Goal: Transaction & Acquisition: Subscribe to service/newsletter

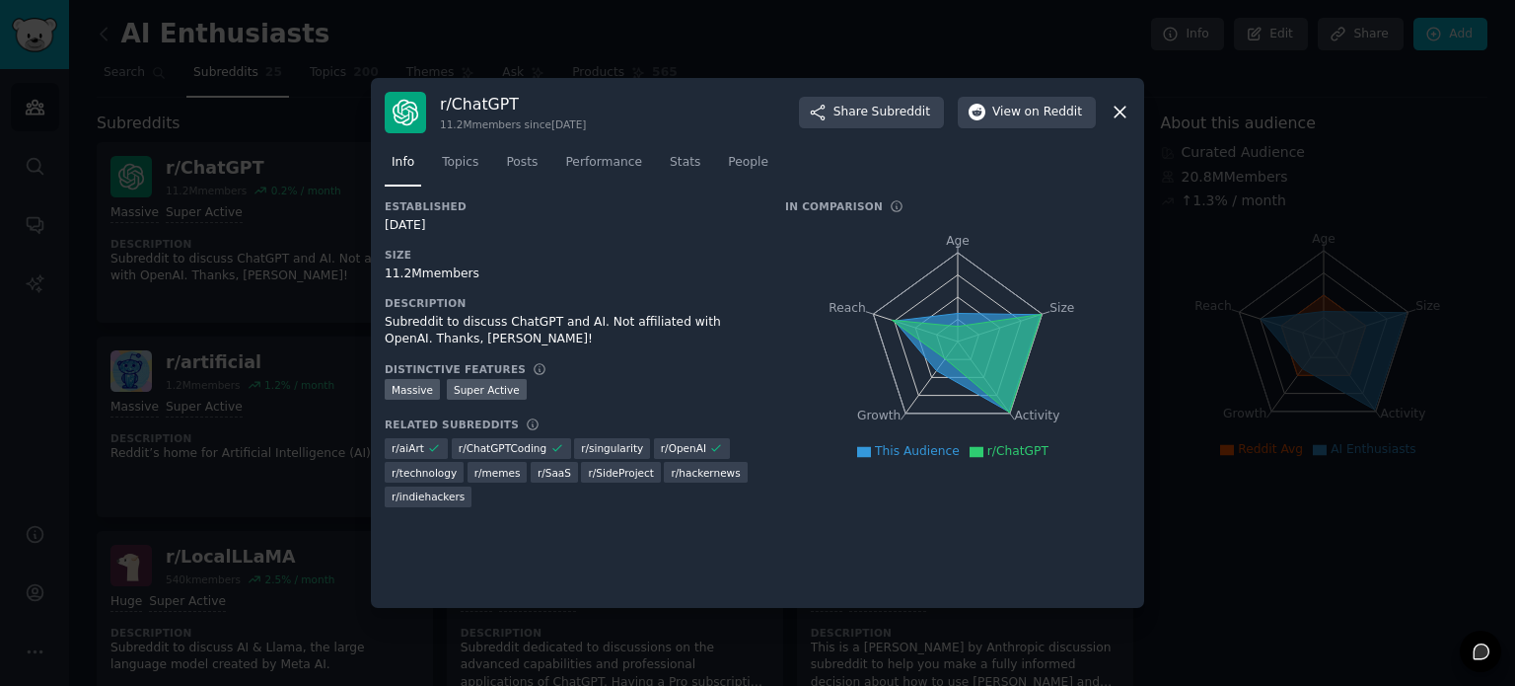
click at [1132, 121] on div "r/ ChatGPT 11.2M members since 12/01/2022 Share Subreddit View on Reddit Info T…" at bounding box center [757, 343] width 773 height 531
click at [1123, 117] on icon at bounding box center [1120, 112] width 21 height 21
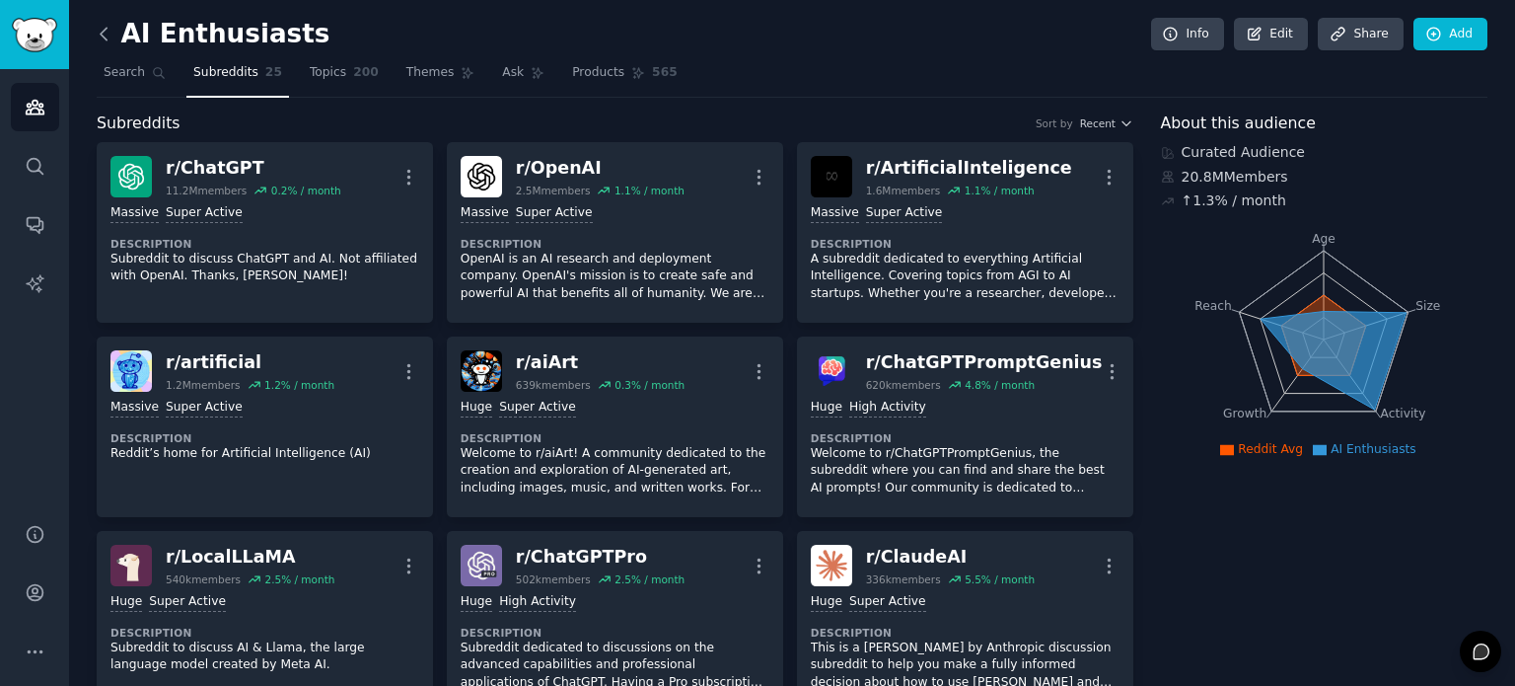
click at [107, 34] on icon at bounding box center [104, 34] width 21 height 21
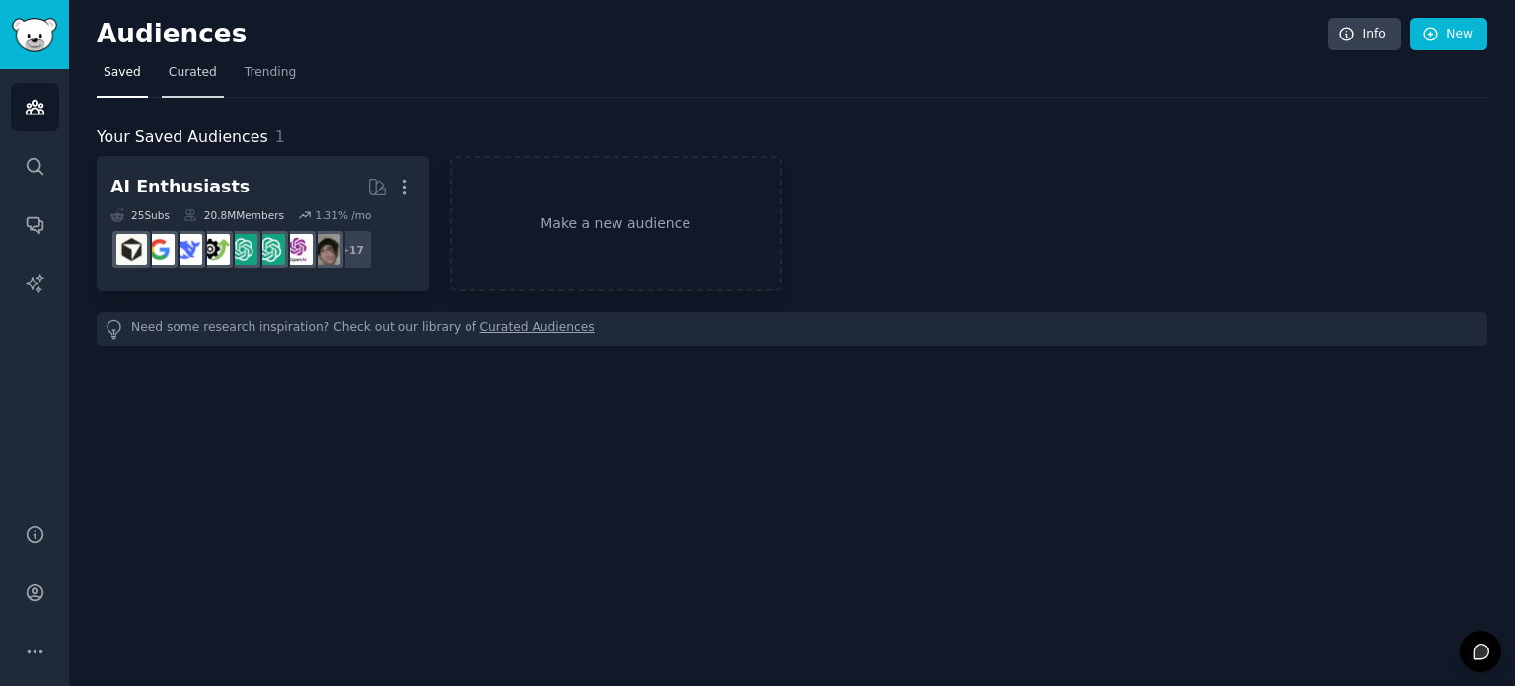
click at [173, 69] on span "Curated" at bounding box center [193, 73] width 48 height 18
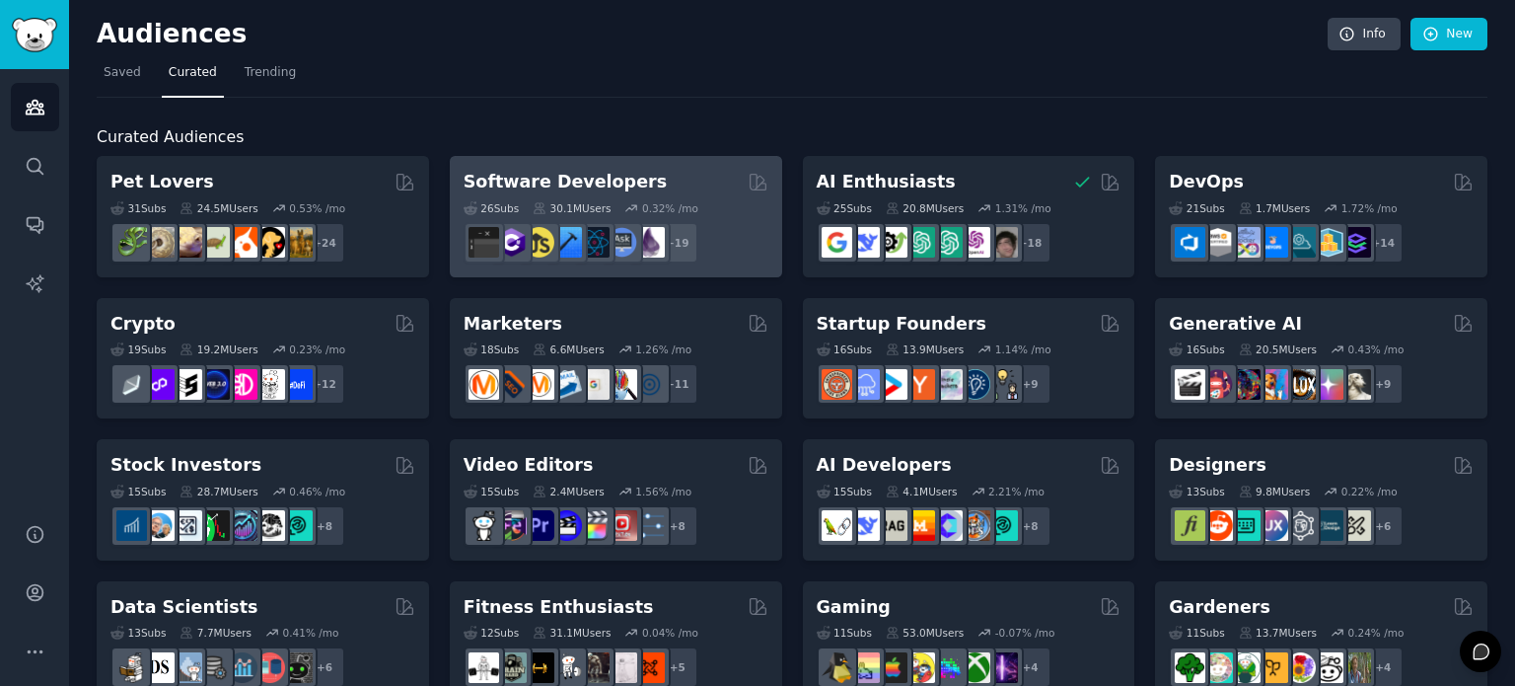
click at [667, 201] on div "0.32 % /mo" at bounding box center [670, 208] width 56 height 14
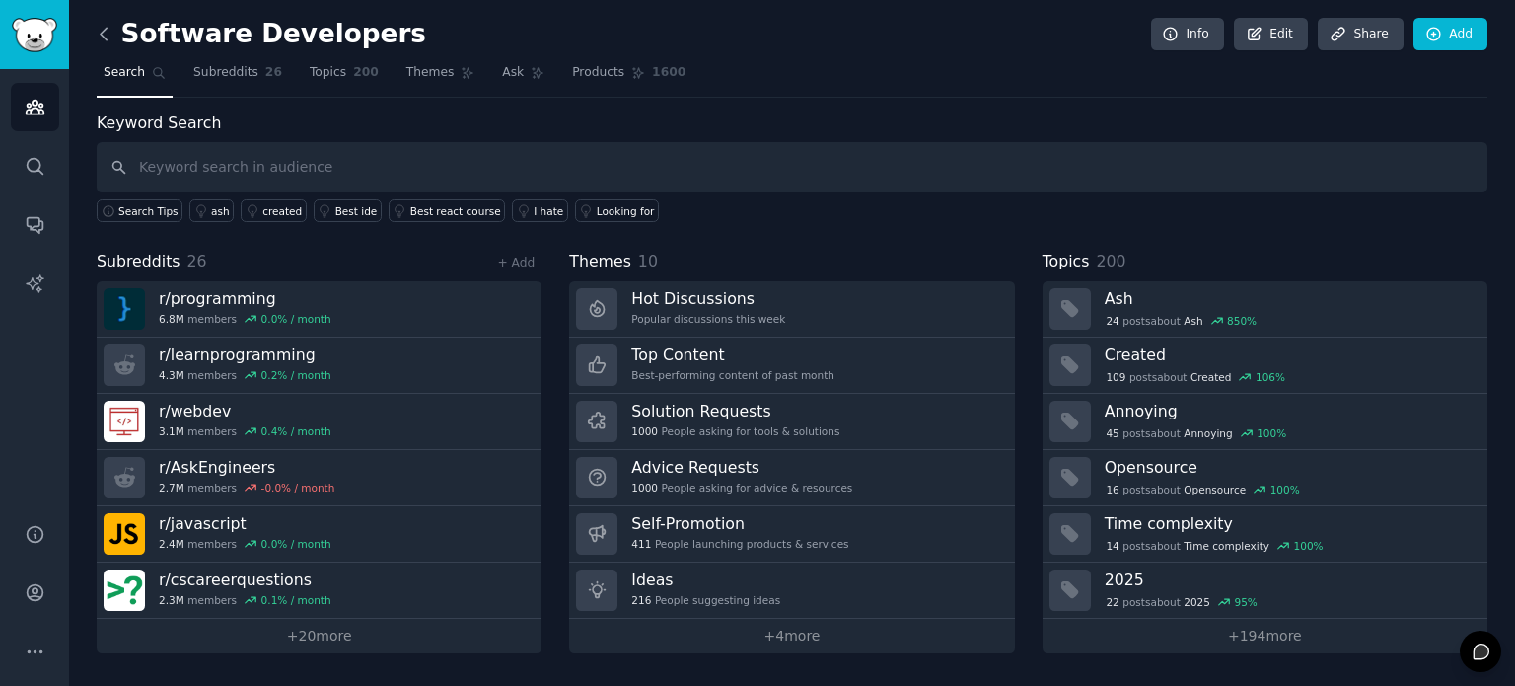
click at [108, 34] on icon at bounding box center [104, 34] width 21 height 21
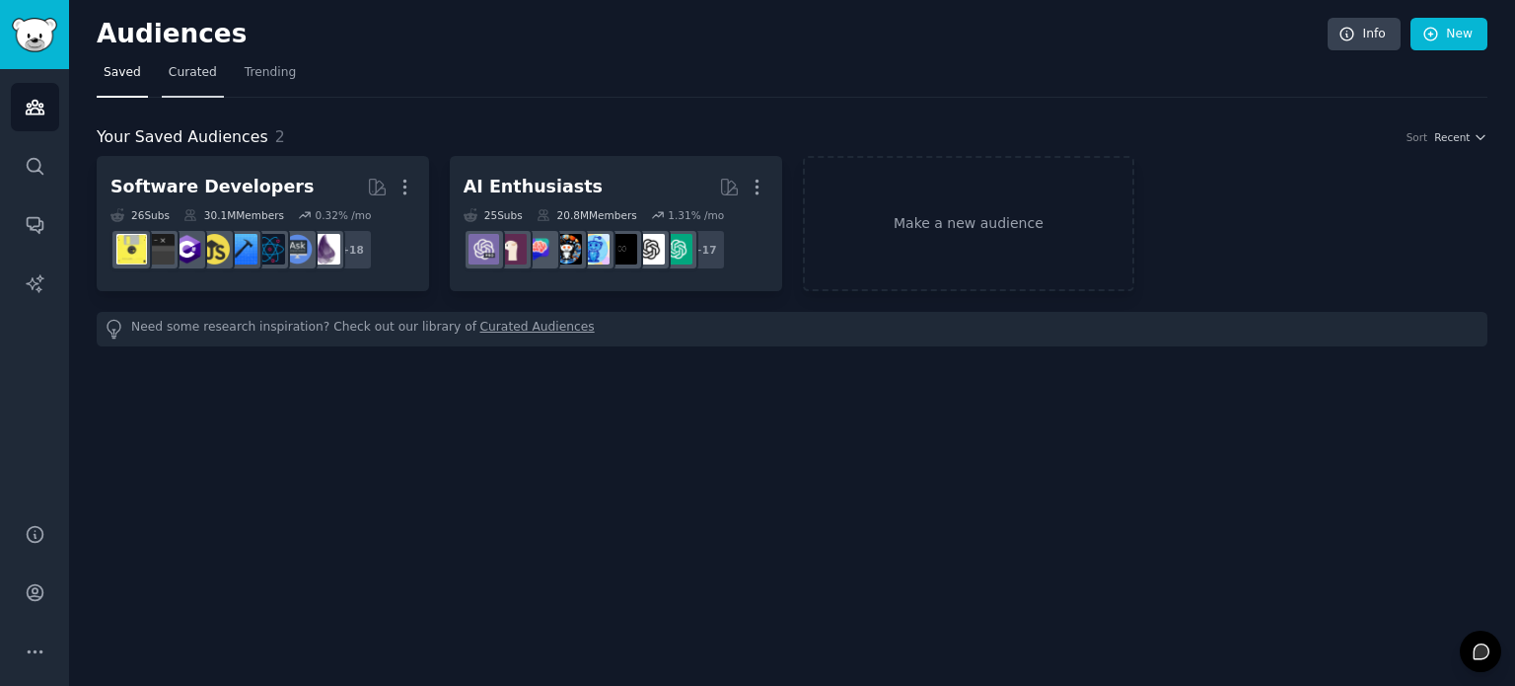
click at [182, 77] on span "Curated" at bounding box center [193, 73] width 48 height 18
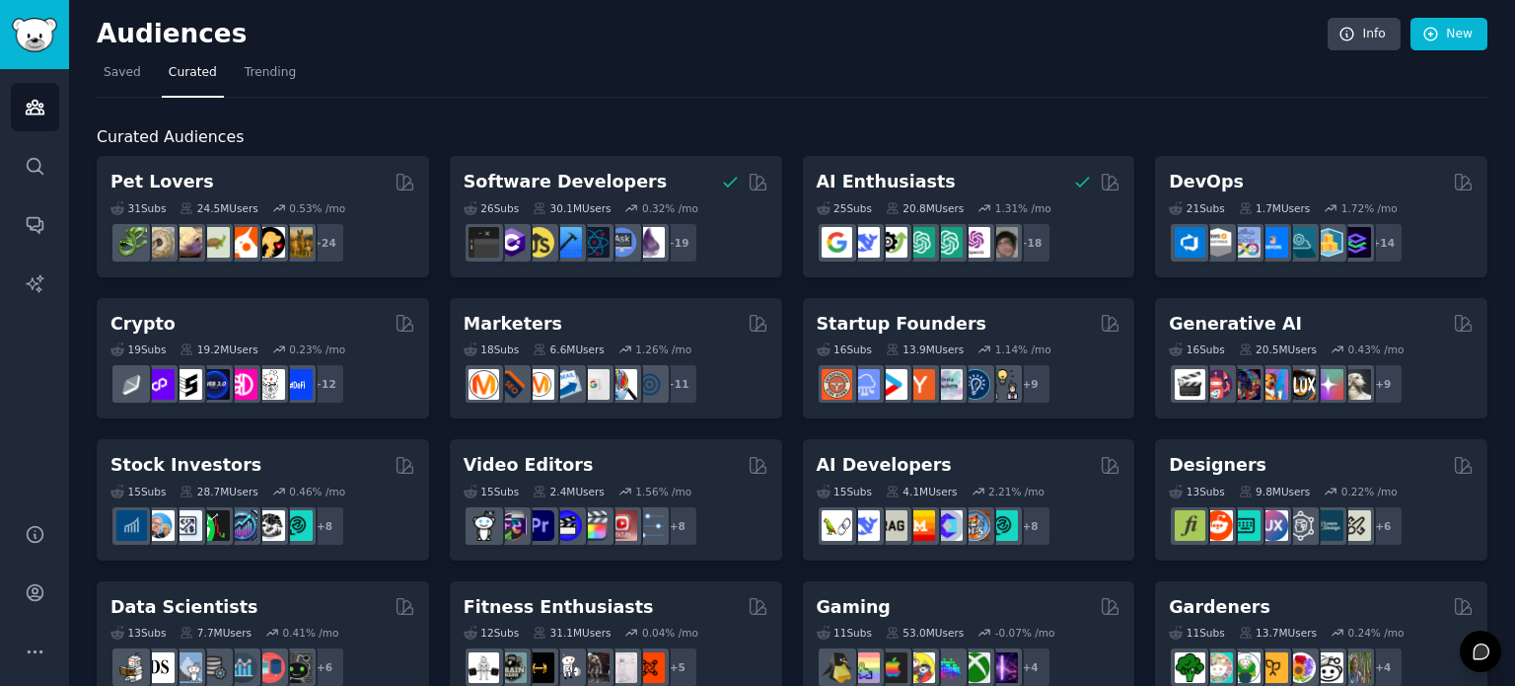
click at [268, 77] on span "Trending" at bounding box center [270, 73] width 51 height 18
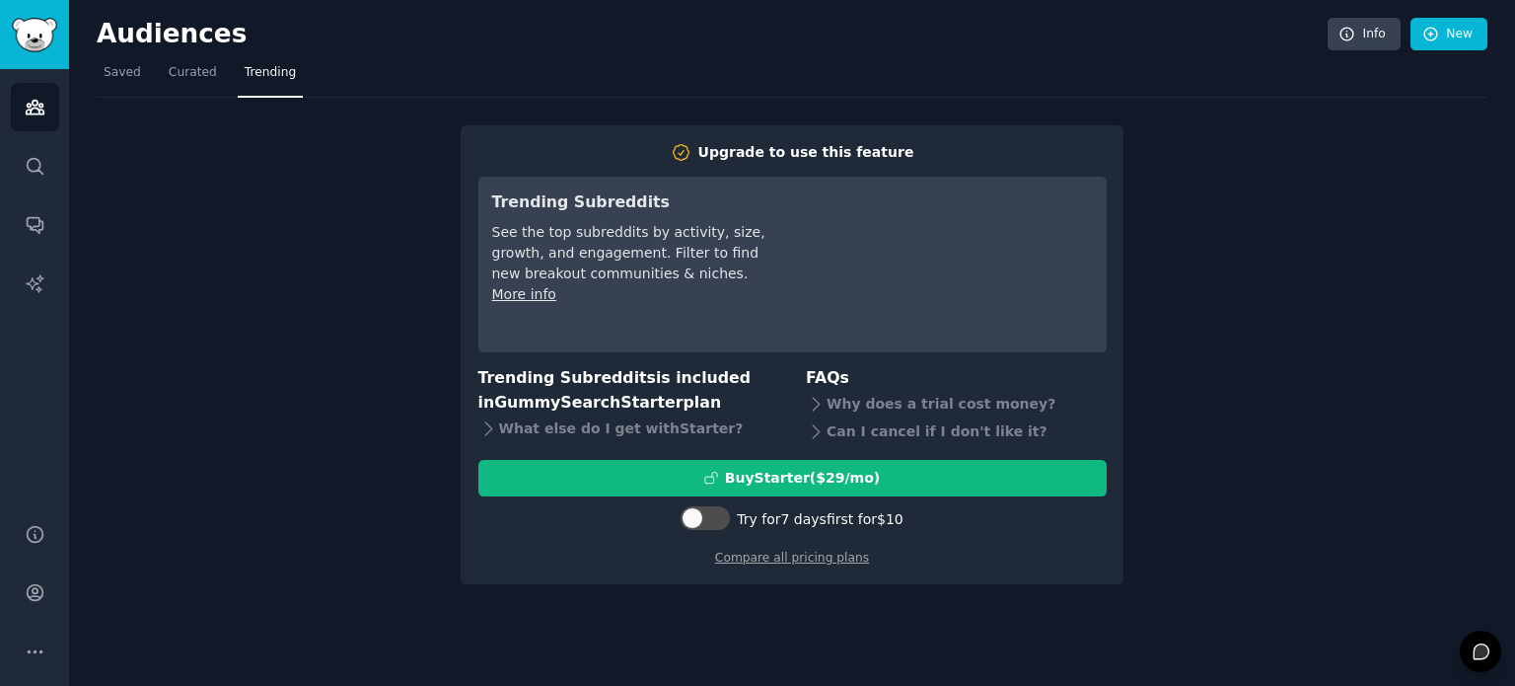
click at [1237, 451] on div "Upgrade to use this feature Trending Subreddits See the top subreddits by activ…" at bounding box center [792, 341] width 1391 height 487
click at [183, 78] on span "Curated" at bounding box center [193, 73] width 48 height 18
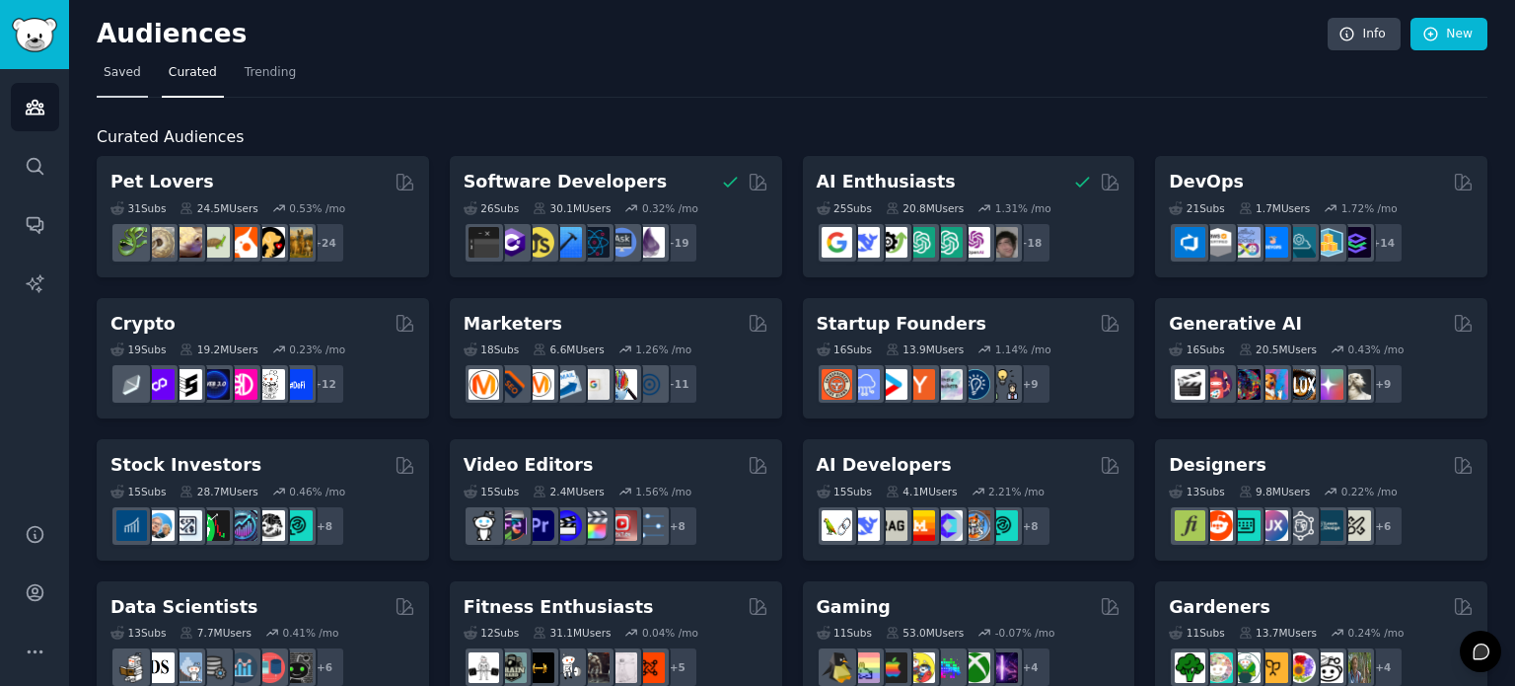
click at [104, 78] on span "Saved" at bounding box center [122, 73] width 37 height 18
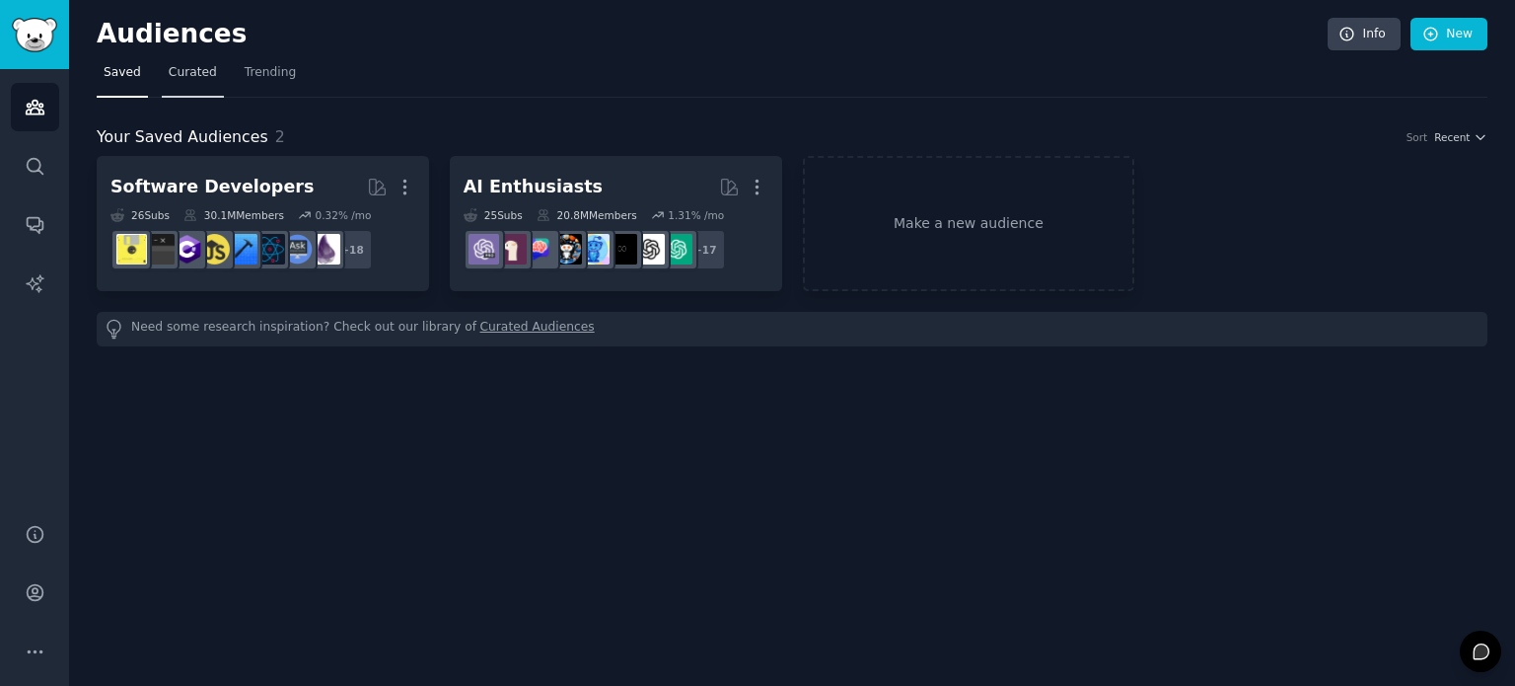
click at [179, 87] on link "Curated" at bounding box center [193, 77] width 62 height 40
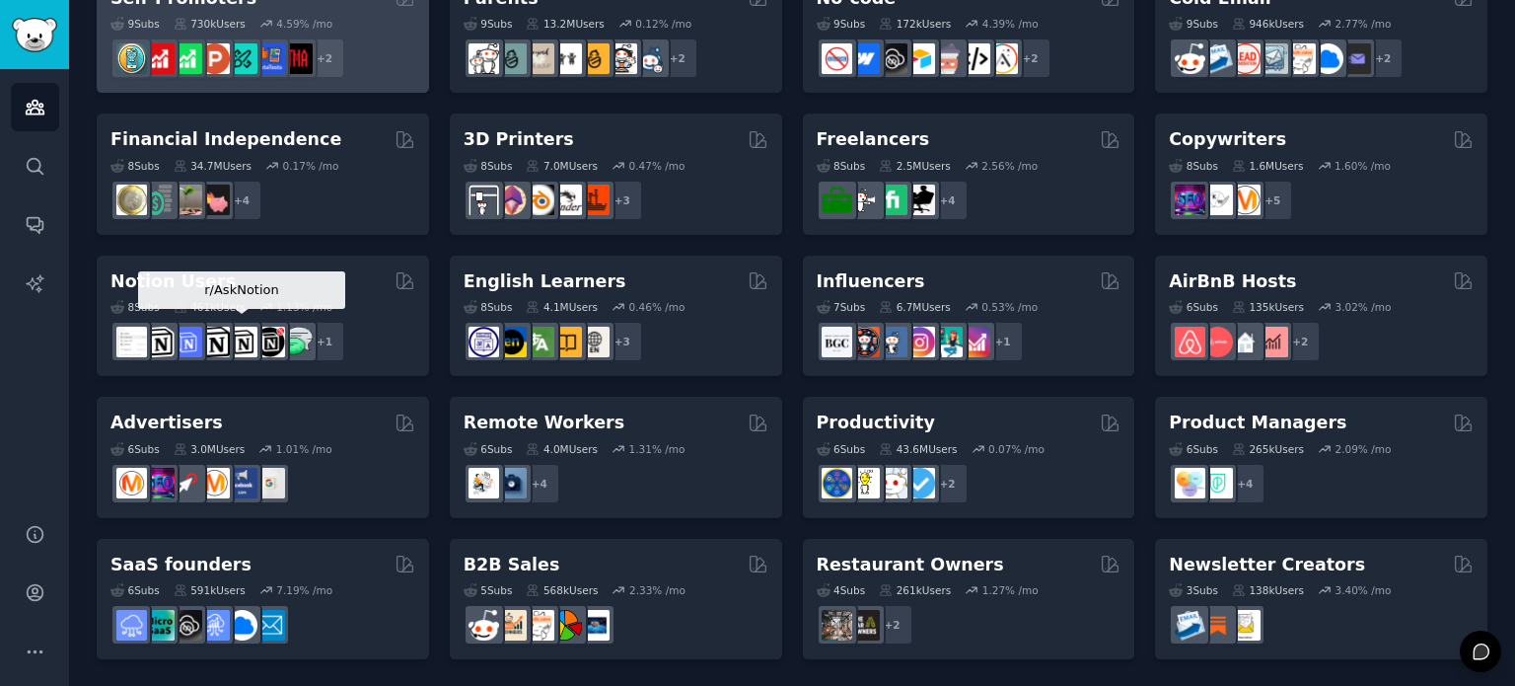
scroll to position [691, 0]
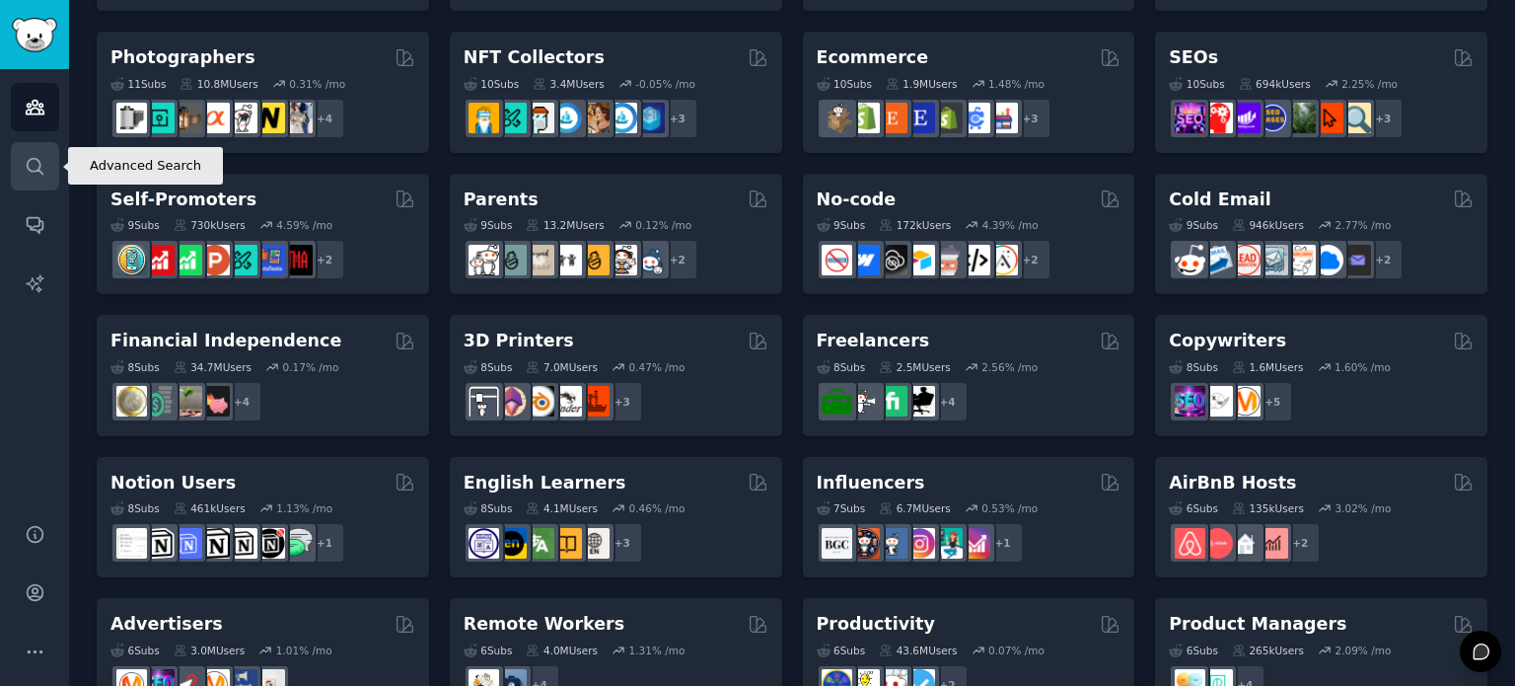
click at [41, 164] on icon "Sidebar" at bounding box center [35, 166] width 21 height 21
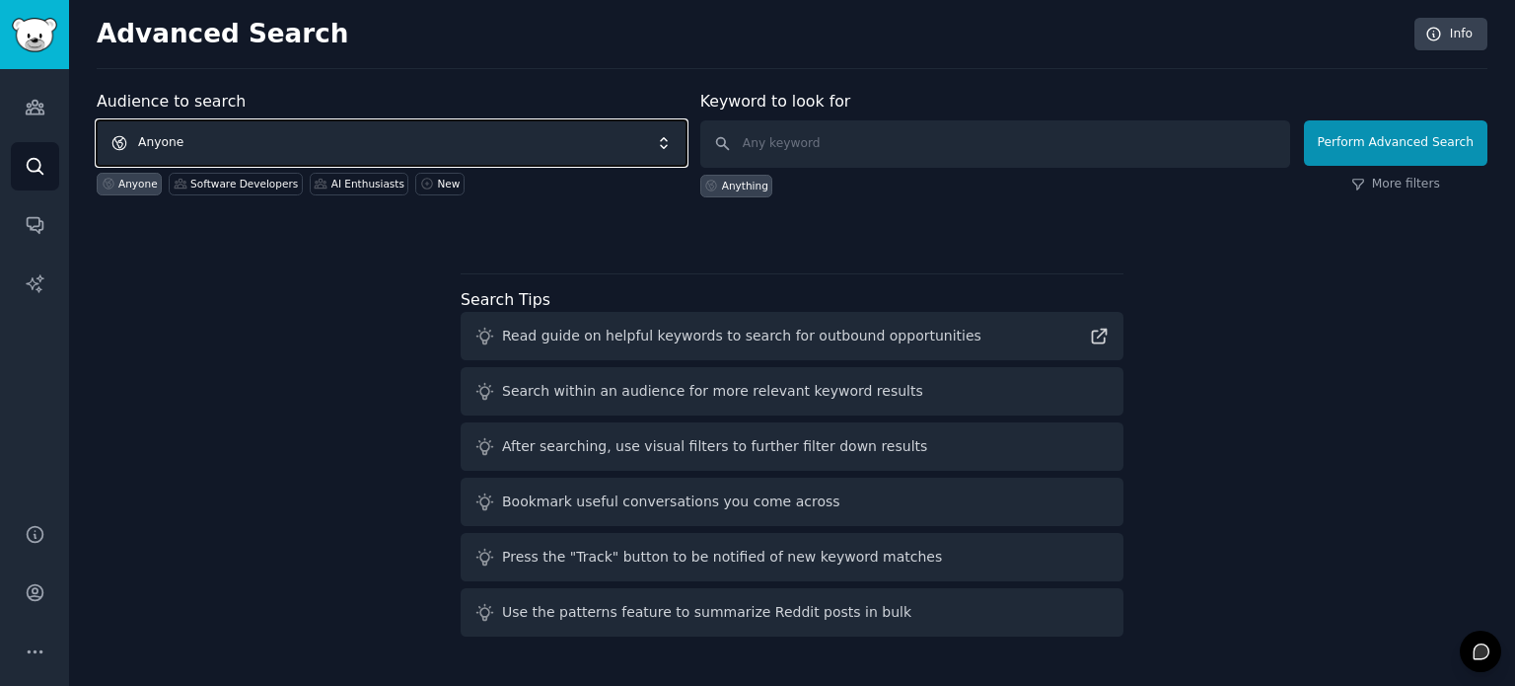
click at [317, 132] on span "Anyone" at bounding box center [392, 142] width 590 height 45
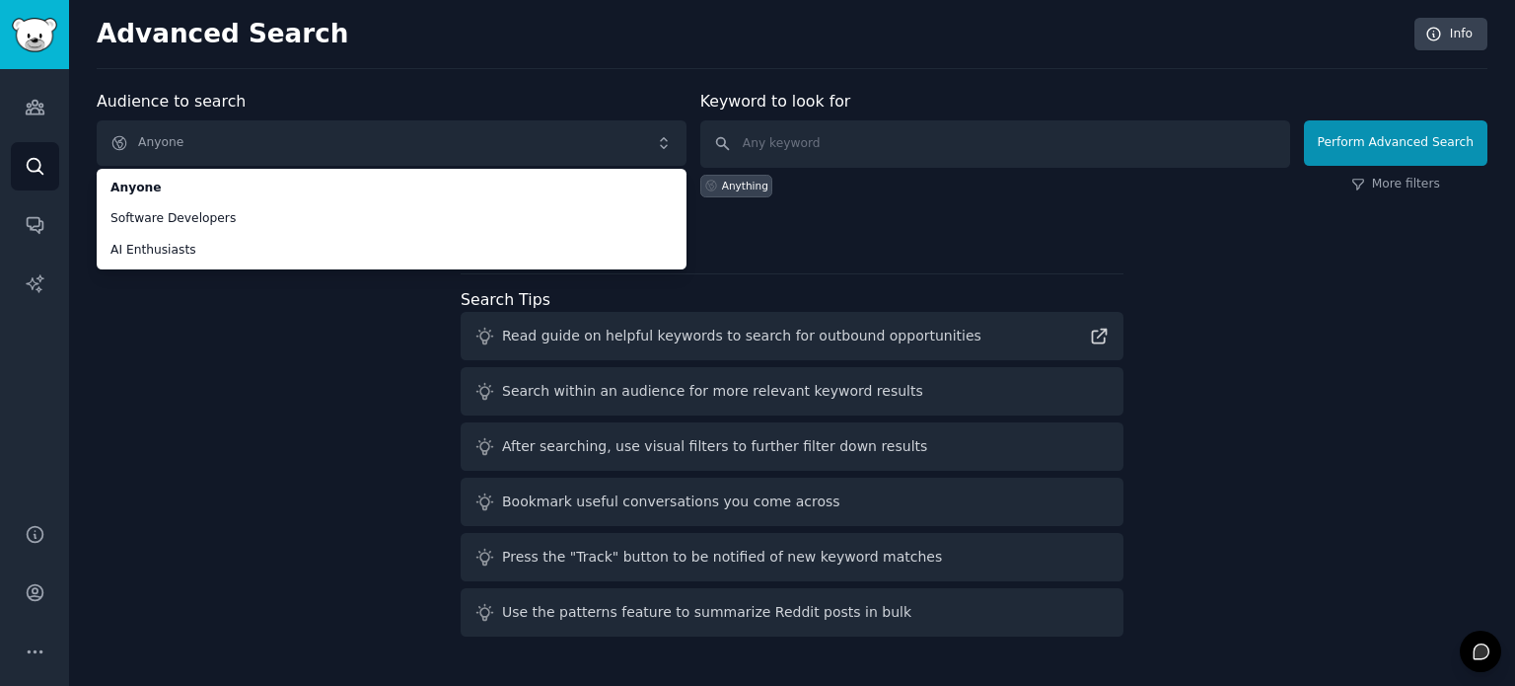
click at [274, 266] on ul "Anyone Software Developers AI Enthusiasts" at bounding box center [392, 219] width 590 height 101
click at [284, 279] on div "Audience to search Anyone Anyone Software Developers AI Enthusiasts Anyone Soft…" at bounding box center [792, 367] width 1391 height 554
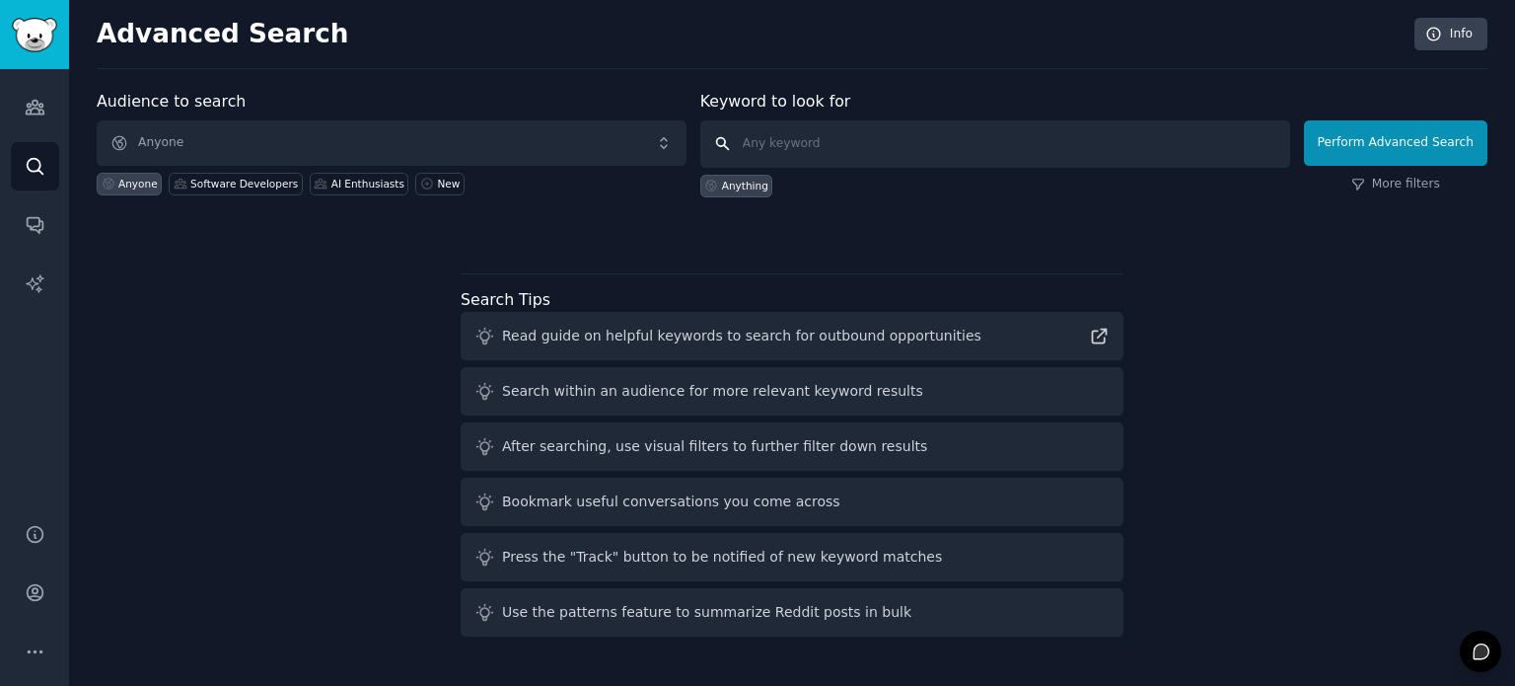
click at [817, 141] on input "text" at bounding box center [995, 143] width 590 height 47
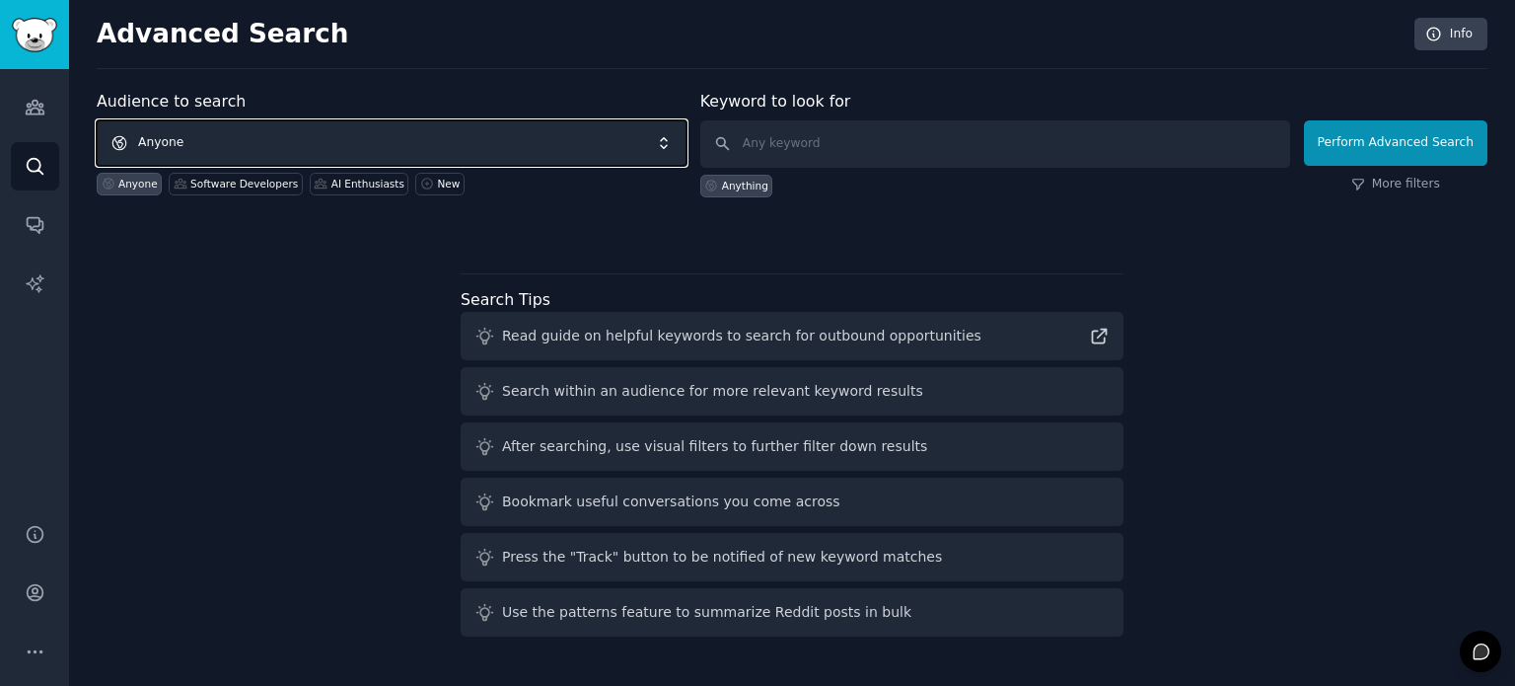
click at [402, 146] on span "Anyone" at bounding box center [392, 142] width 590 height 45
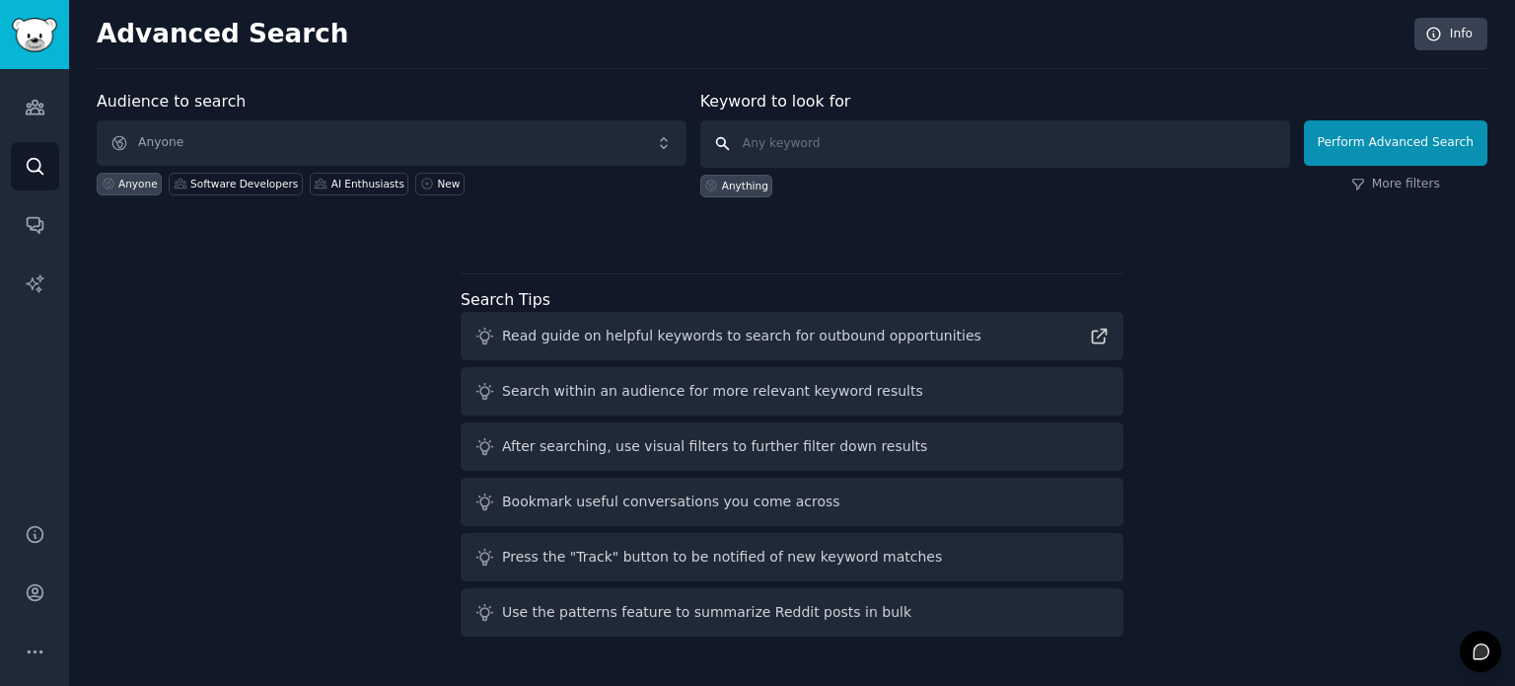
click at [800, 136] on input "text" at bounding box center [995, 143] width 590 height 47
click at [323, 303] on div "Audience to search Anyone Anyone Software Developers AI Enthusiasts New Keyword…" at bounding box center [792, 367] width 1391 height 554
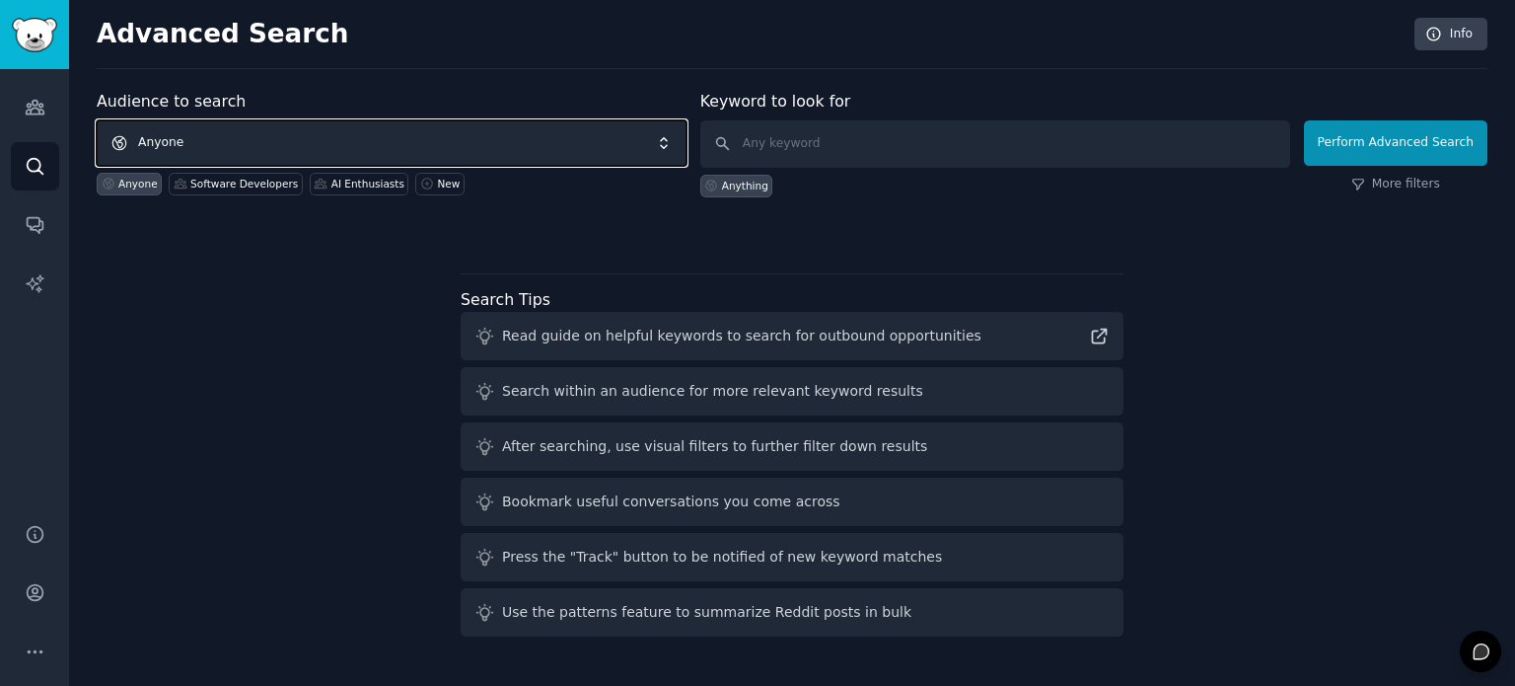
click at [278, 142] on span "Anyone" at bounding box center [392, 142] width 590 height 45
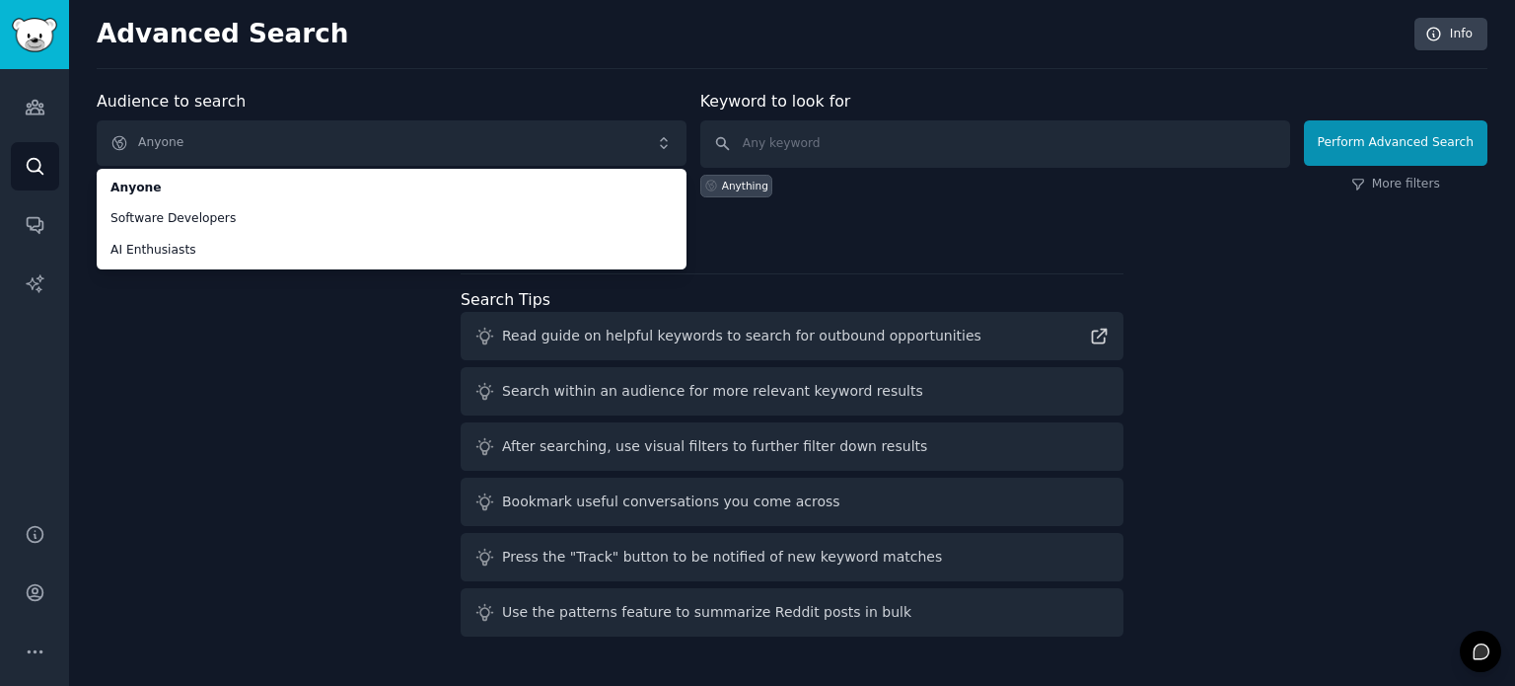
click at [193, 394] on div "Audience to search Anyone Anyone Software Developers AI Enthusiasts Anyone Soft…" at bounding box center [792, 367] width 1391 height 554
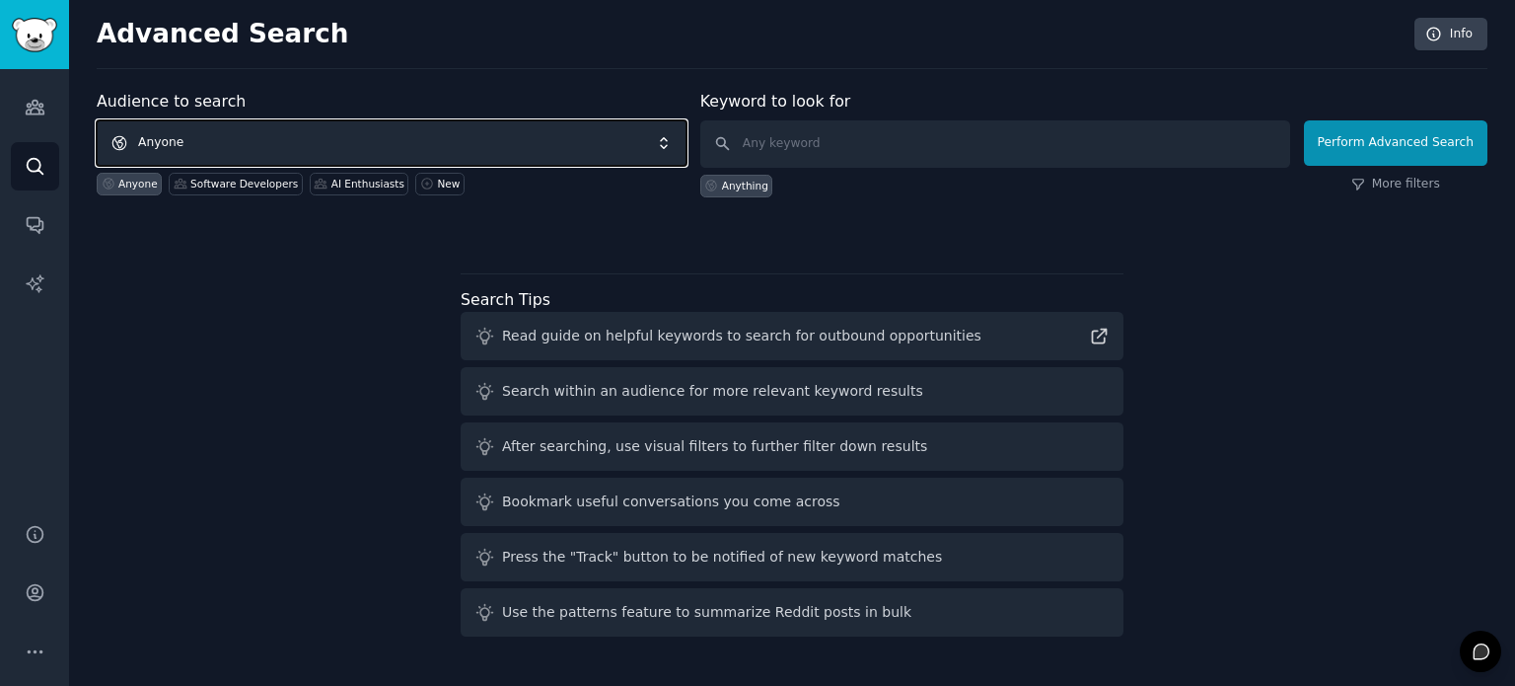
click at [221, 126] on span "Anyone" at bounding box center [392, 142] width 590 height 45
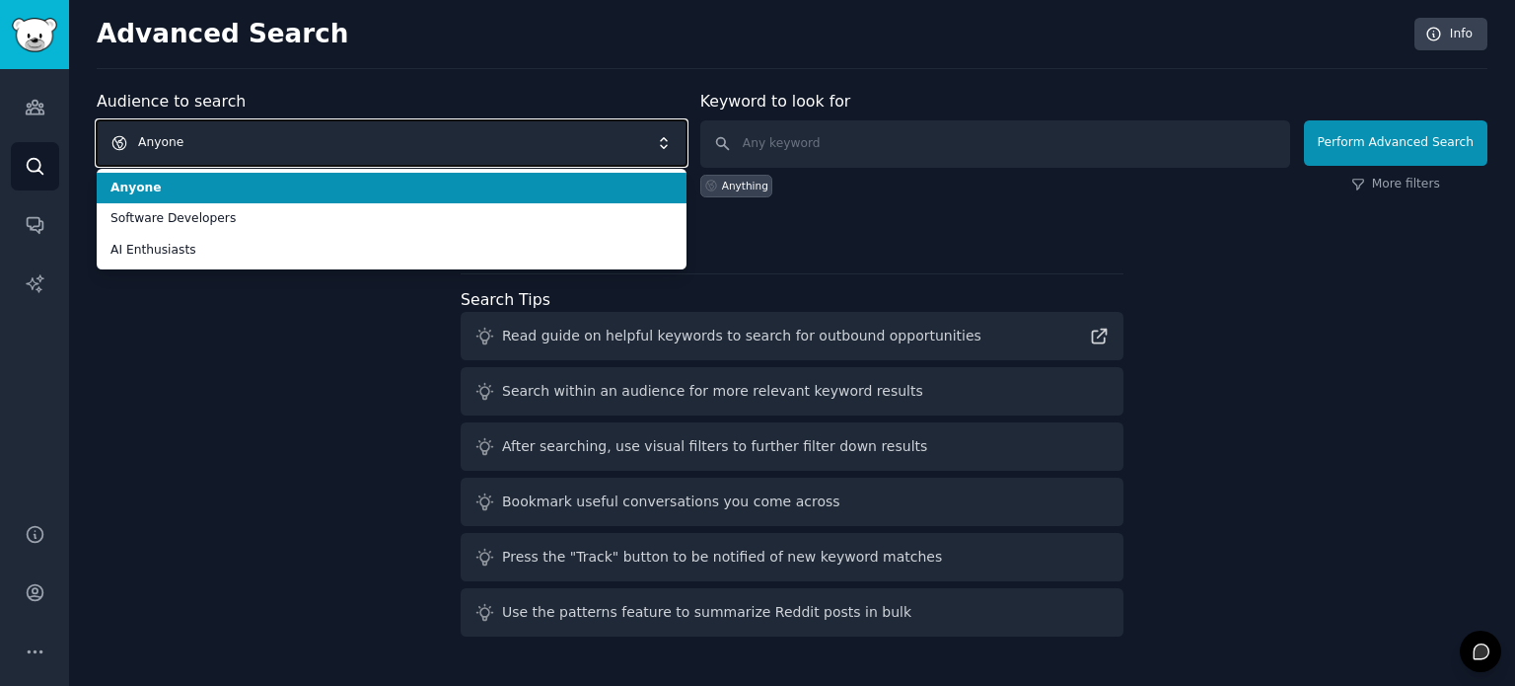
click at [230, 143] on span "Anyone" at bounding box center [392, 142] width 590 height 45
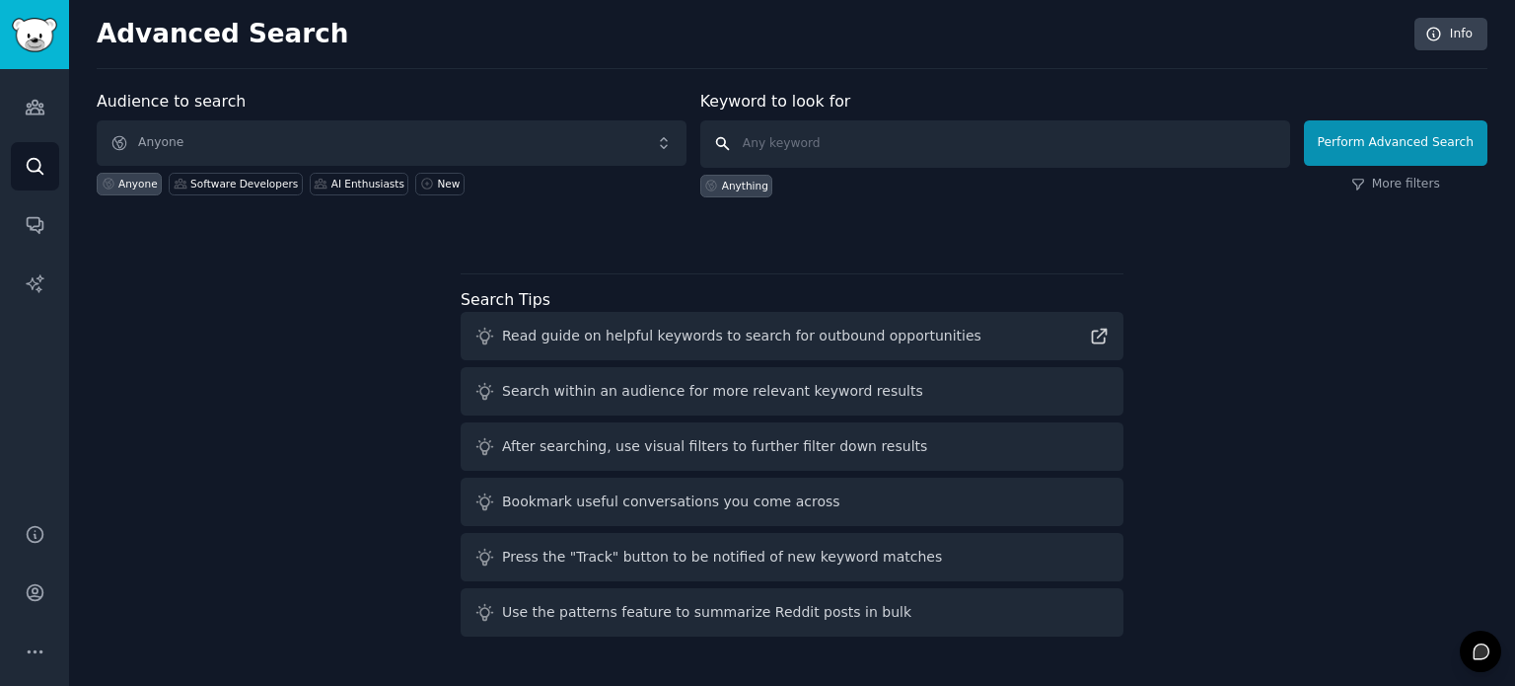
click at [794, 143] on input "text" at bounding box center [995, 143] width 590 height 47
type input "e"
type input "health"
click button "Perform Advanced Search" at bounding box center [1395, 142] width 183 height 45
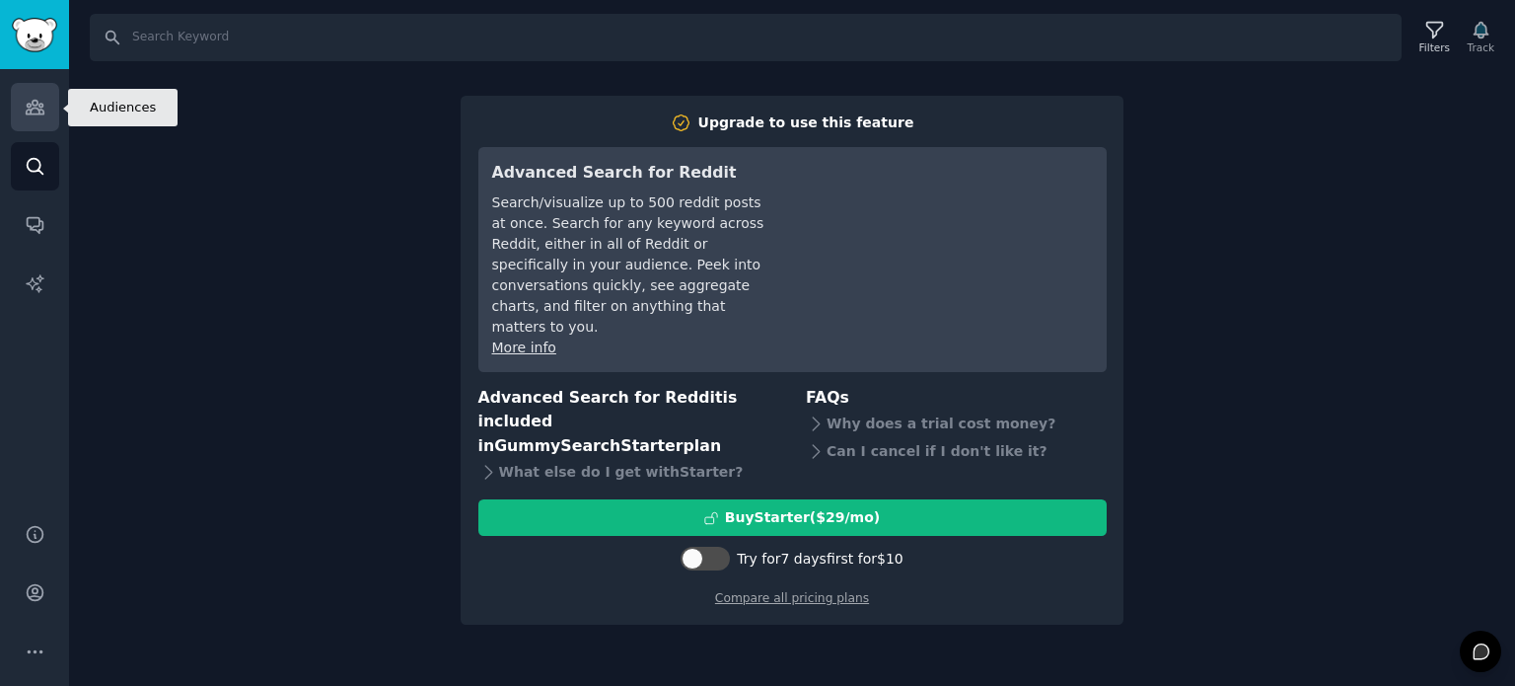
click at [36, 109] on icon "Sidebar" at bounding box center [35, 108] width 18 height 14
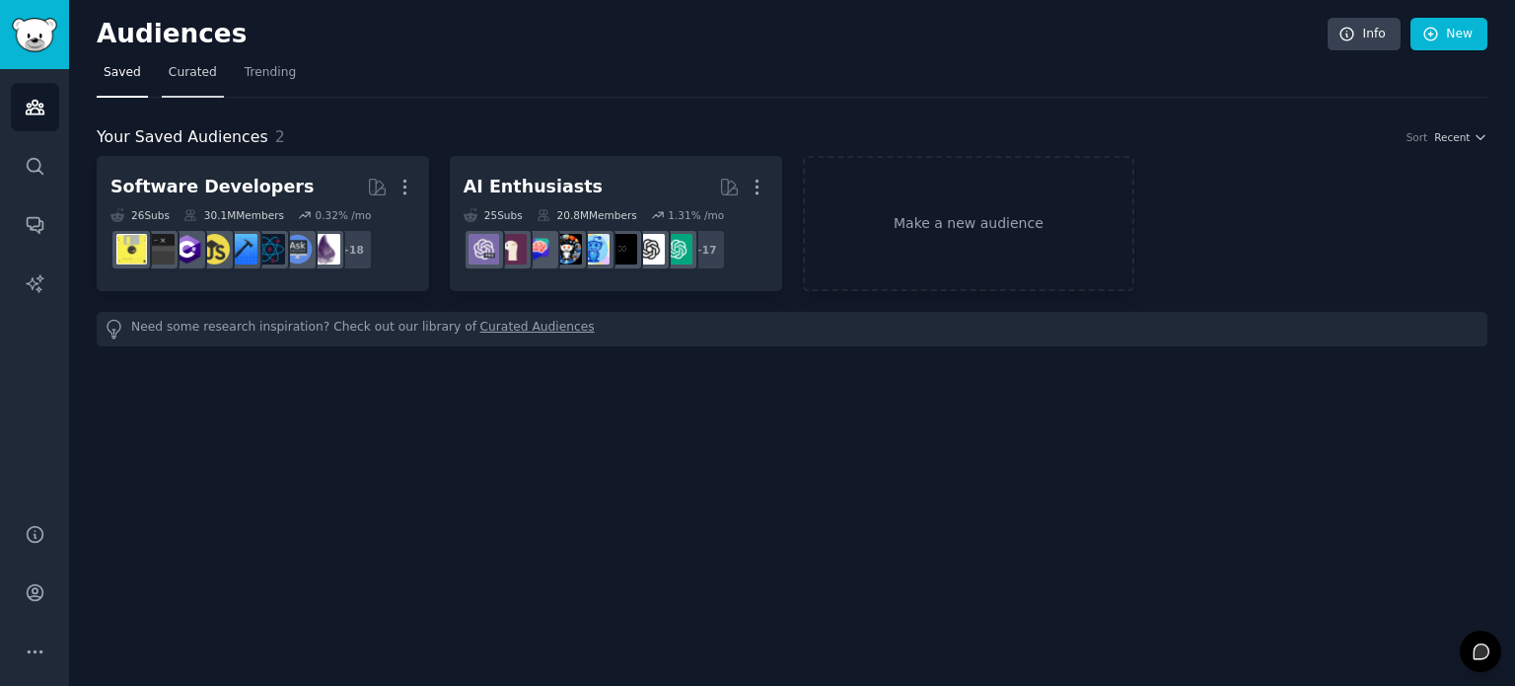
click at [187, 77] on span "Curated" at bounding box center [193, 73] width 48 height 18
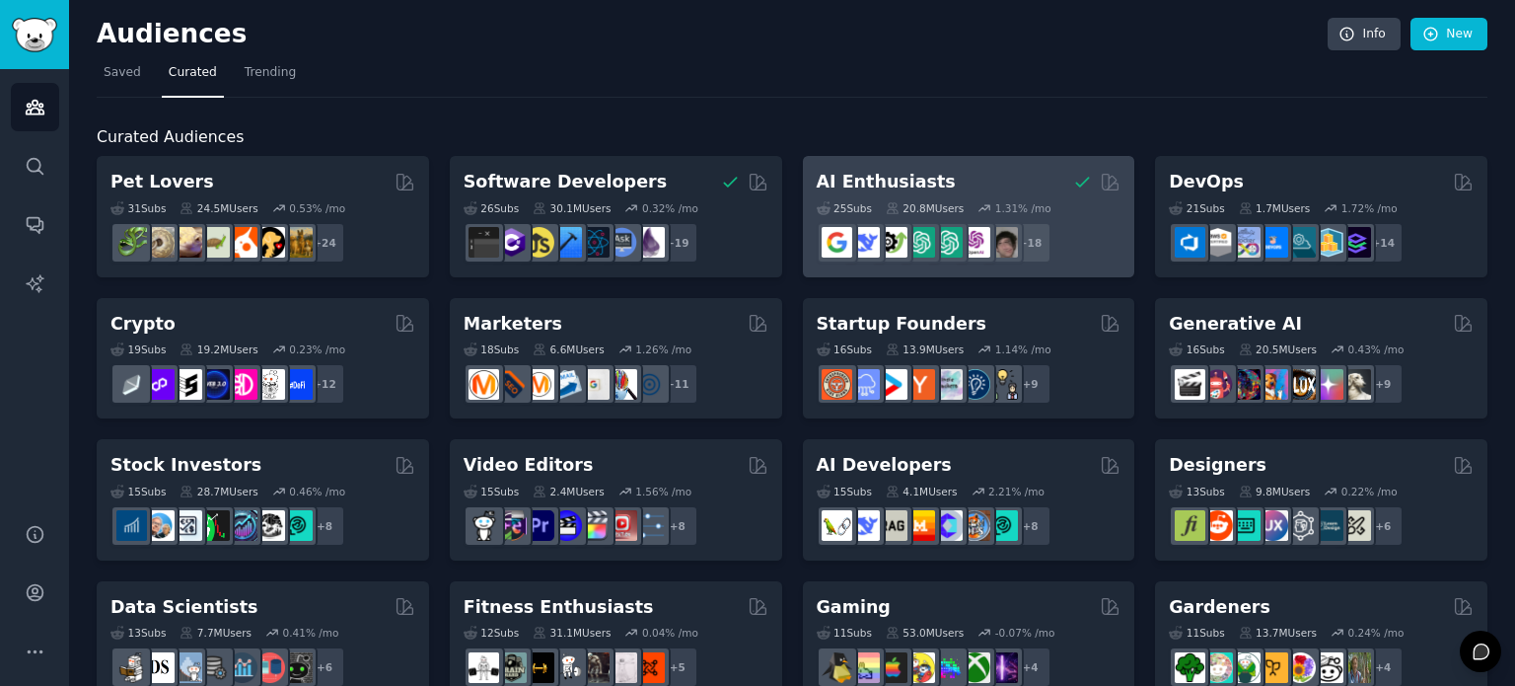
click at [959, 184] on div "AI Enthusiasts" at bounding box center [969, 182] width 305 height 25
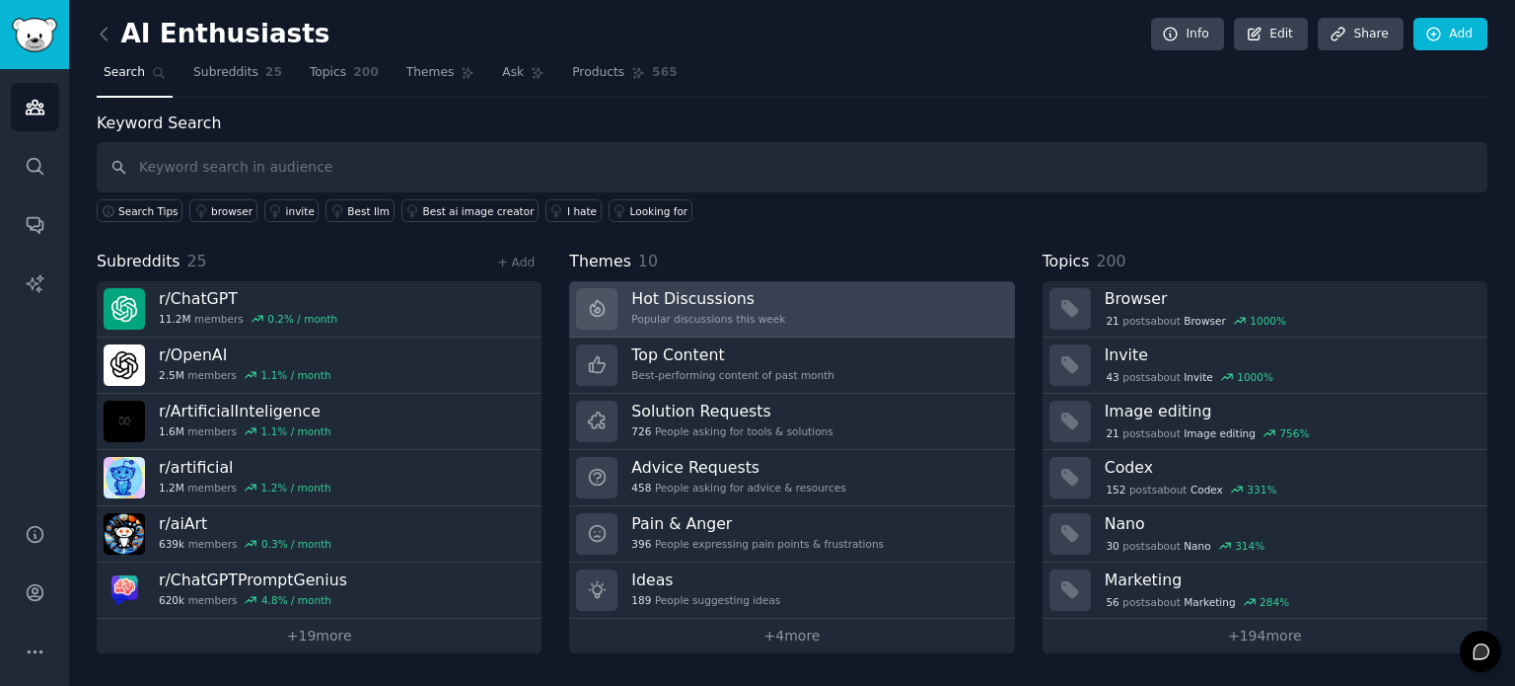
click at [821, 299] on link "Hot Discussions Popular discussions this week" at bounding box center [791, 309] width 445 height 56
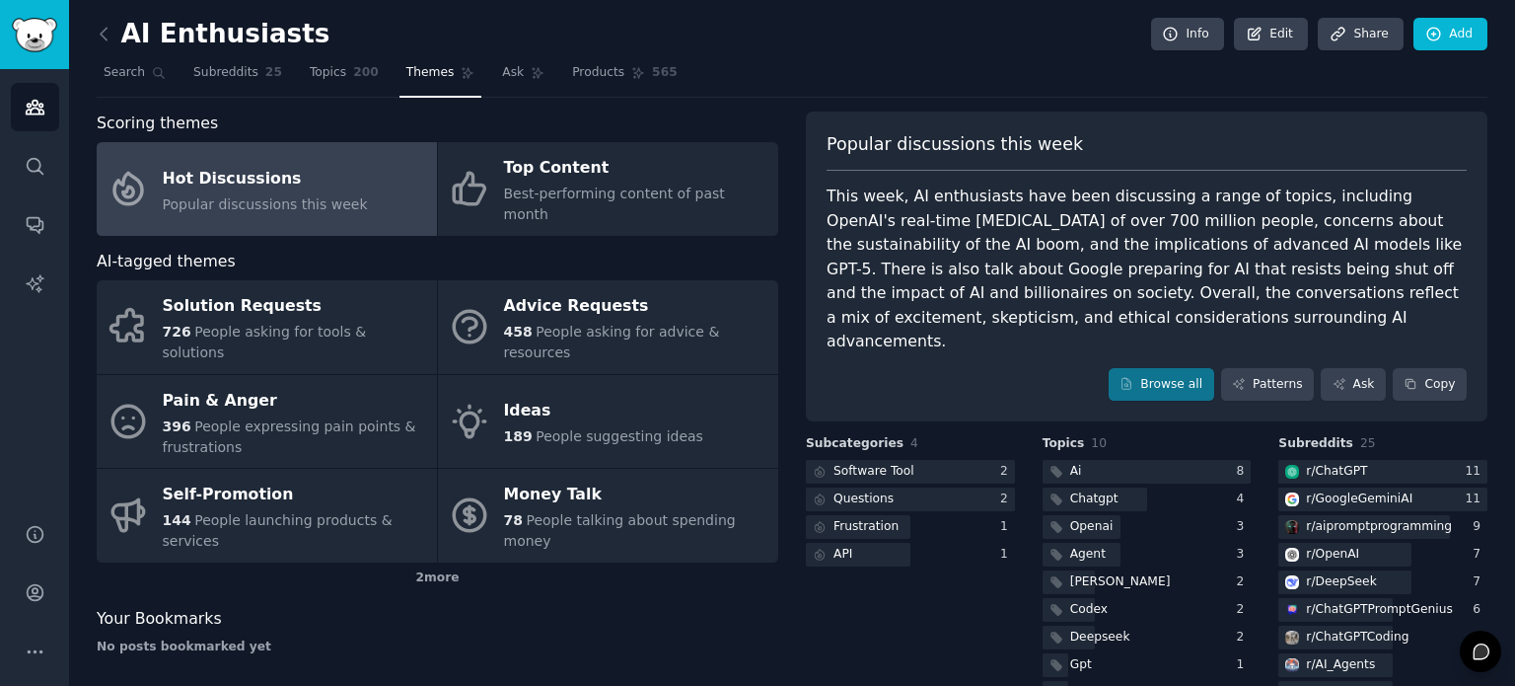
click at [760, 599] on div "Scoring themes Hot Discussions Popular discussions this week Top Content Best-p…" at bounding box center [438, 616] width 682 height 1011
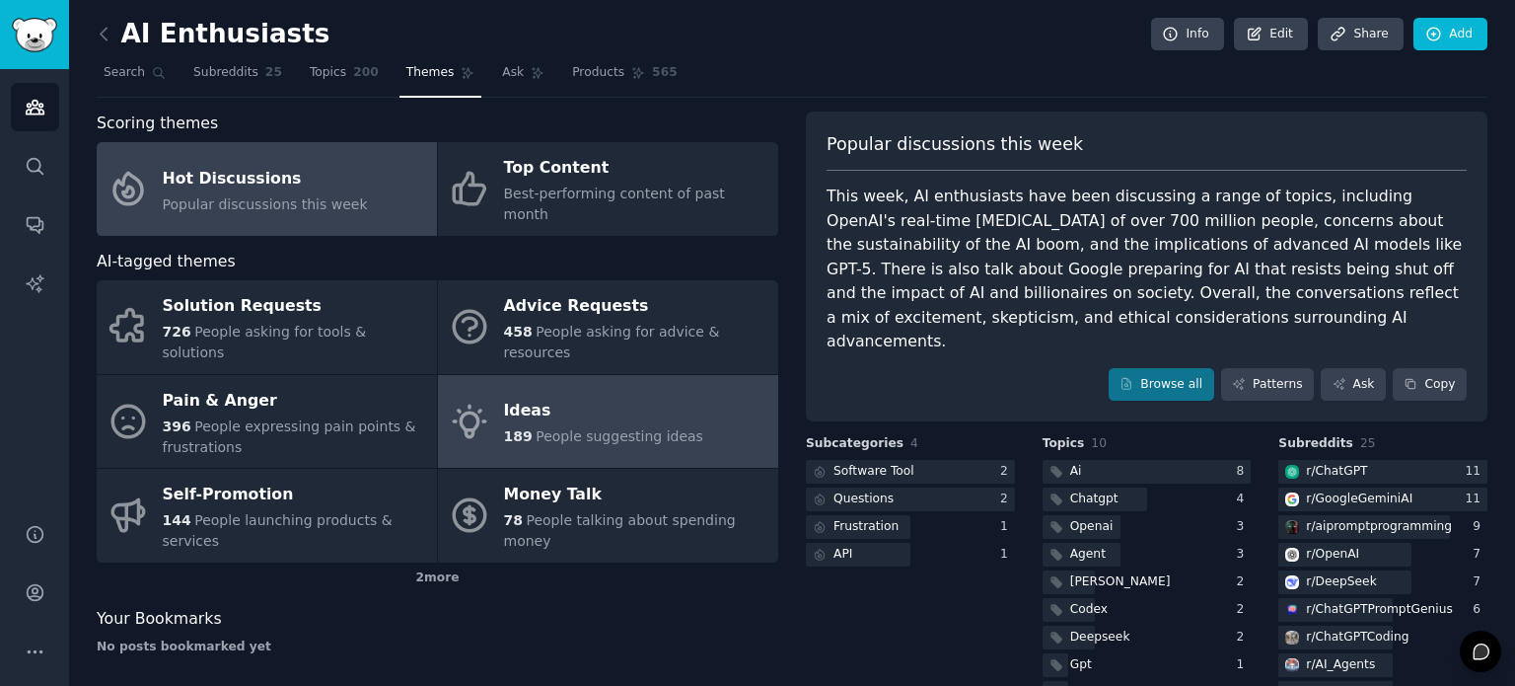
click at [568, 426] on div "189 People suggesting ideas" at bounding box center [603, 436] width 199 height 21
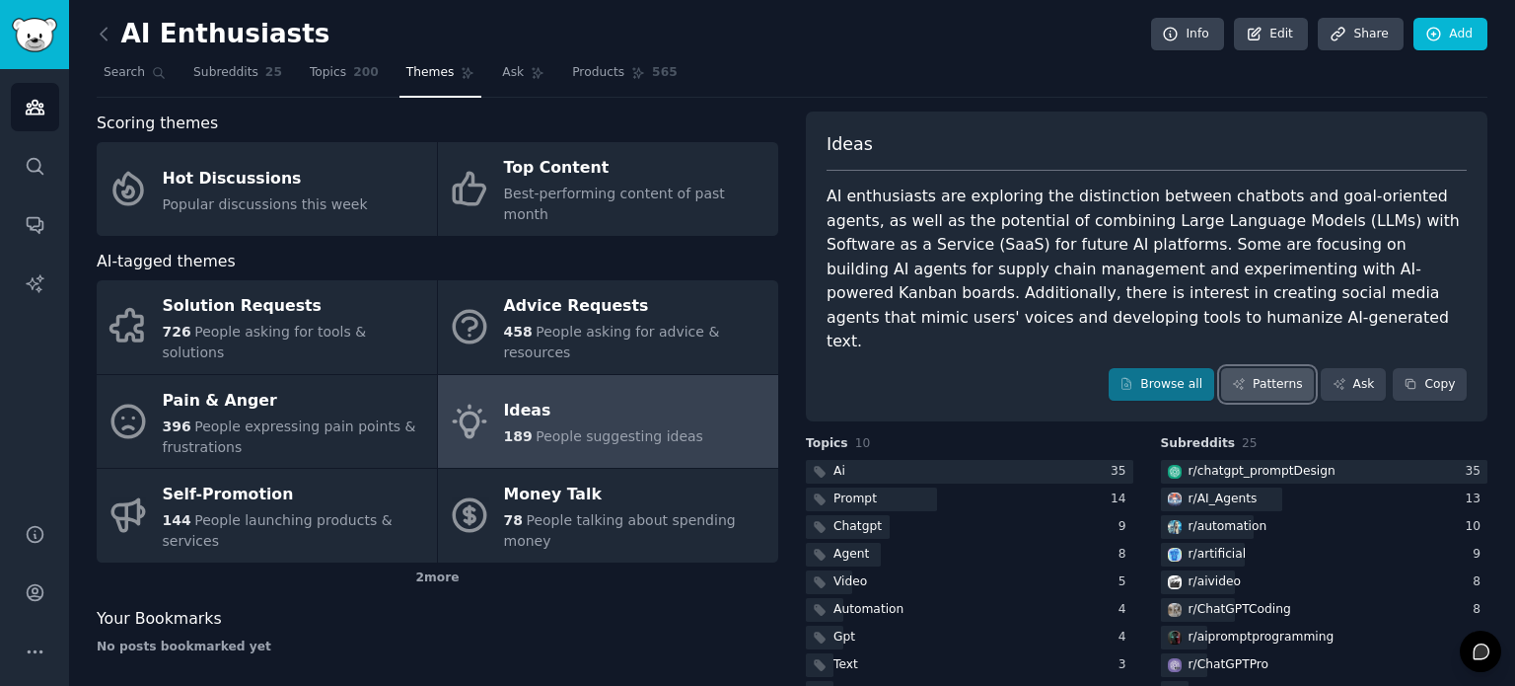
click at [1279, 368] on link "Patterns" at bounding box center [1267, 385] width 93 height 34
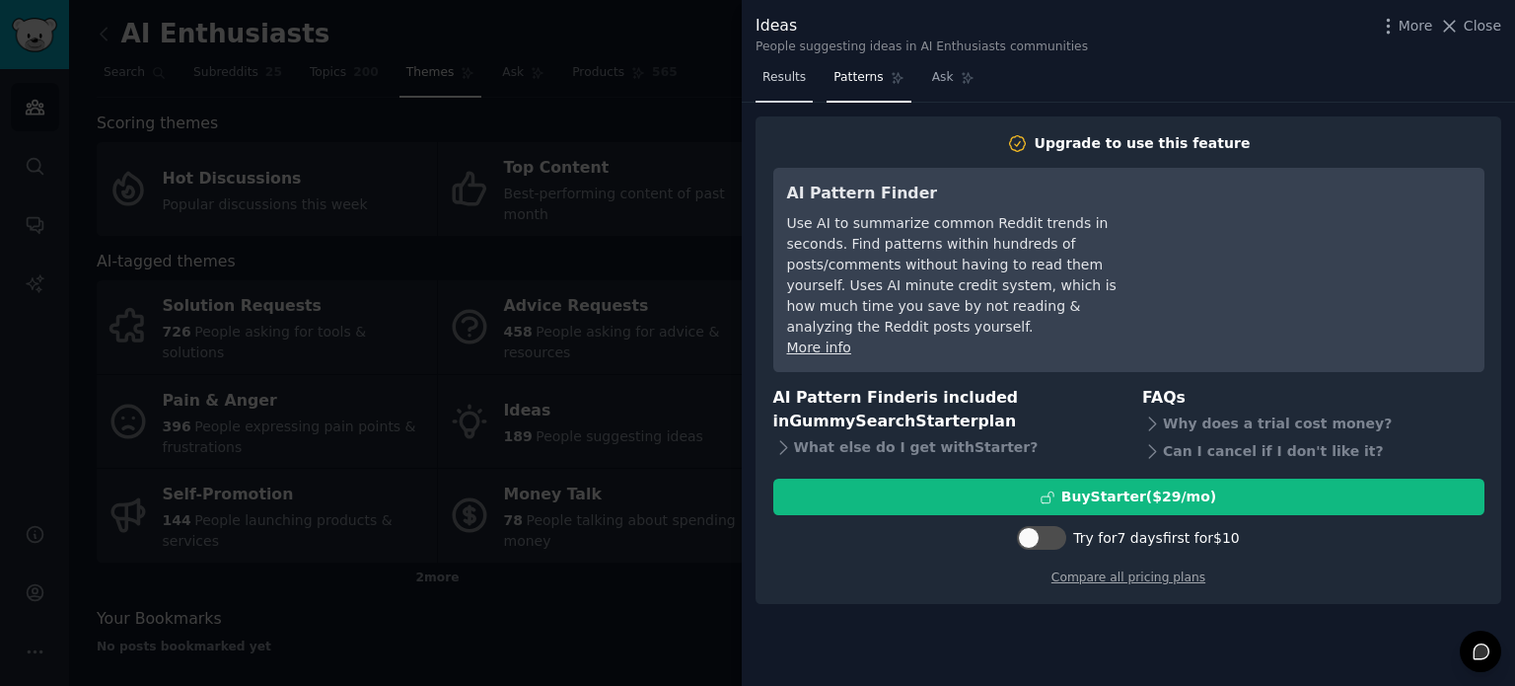
click at [780, 83] on span "Results" at bounding box center [784, 78] width 43 height 18
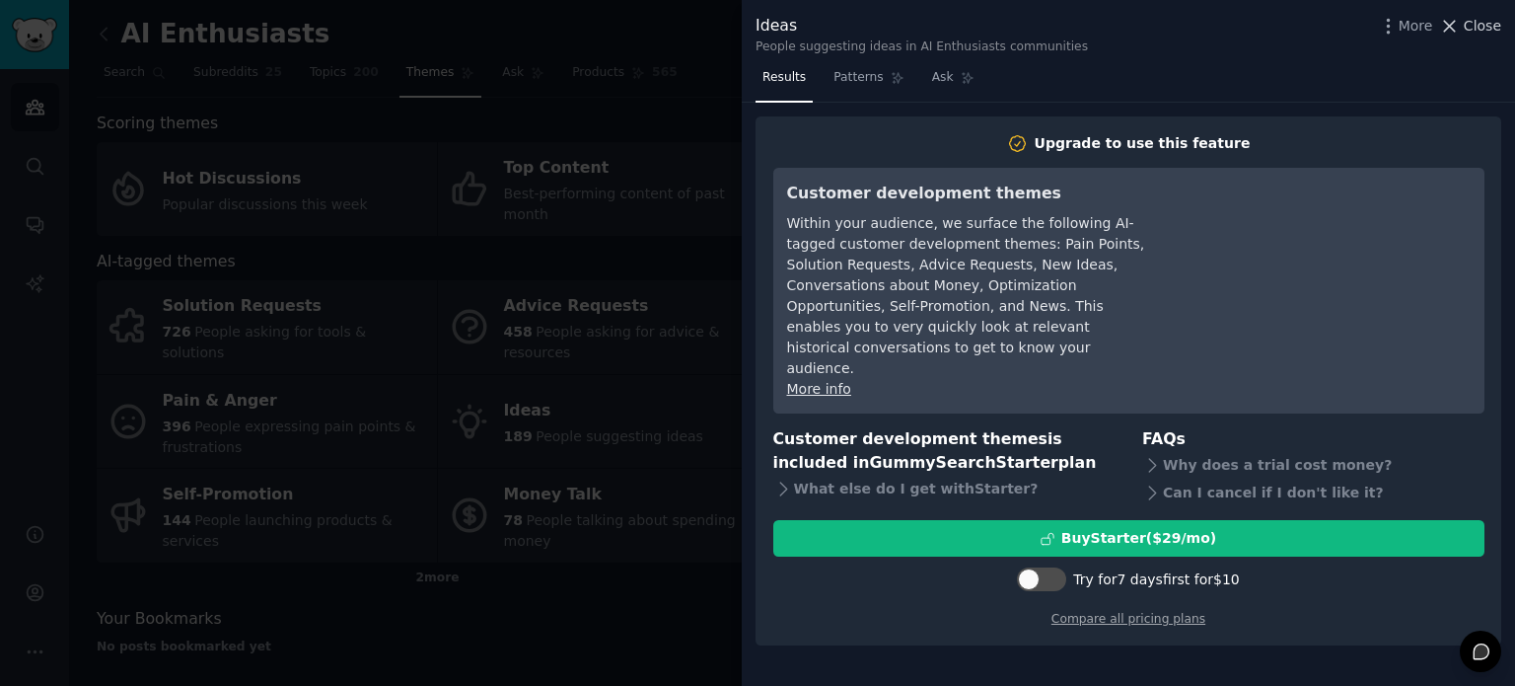
click at [1460, 21] on icon at bounding box center [1449, 26] width 21 height 21
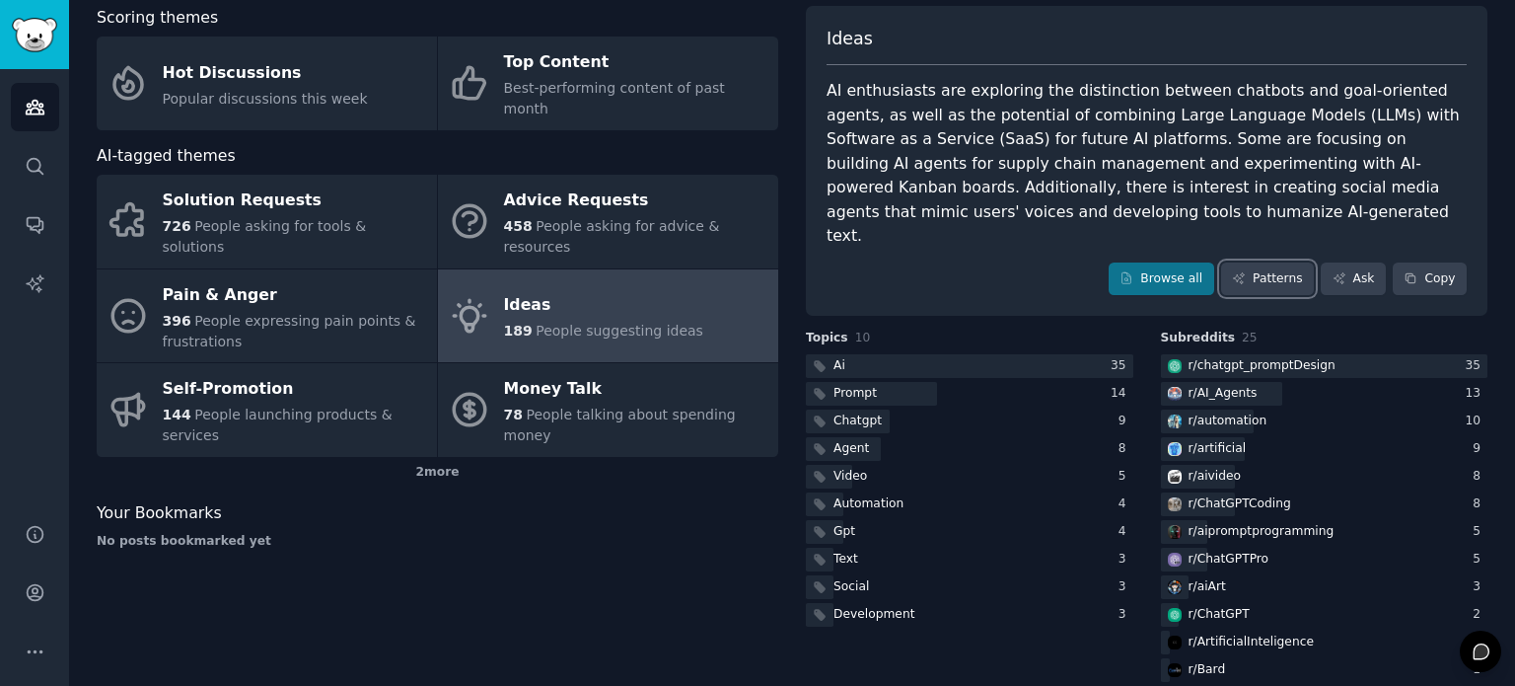
scroll to position [107, 0]
click at [1222, 384] on div "r/ AI_Agents" at bounding box center [1223, 393] width 69 height 18
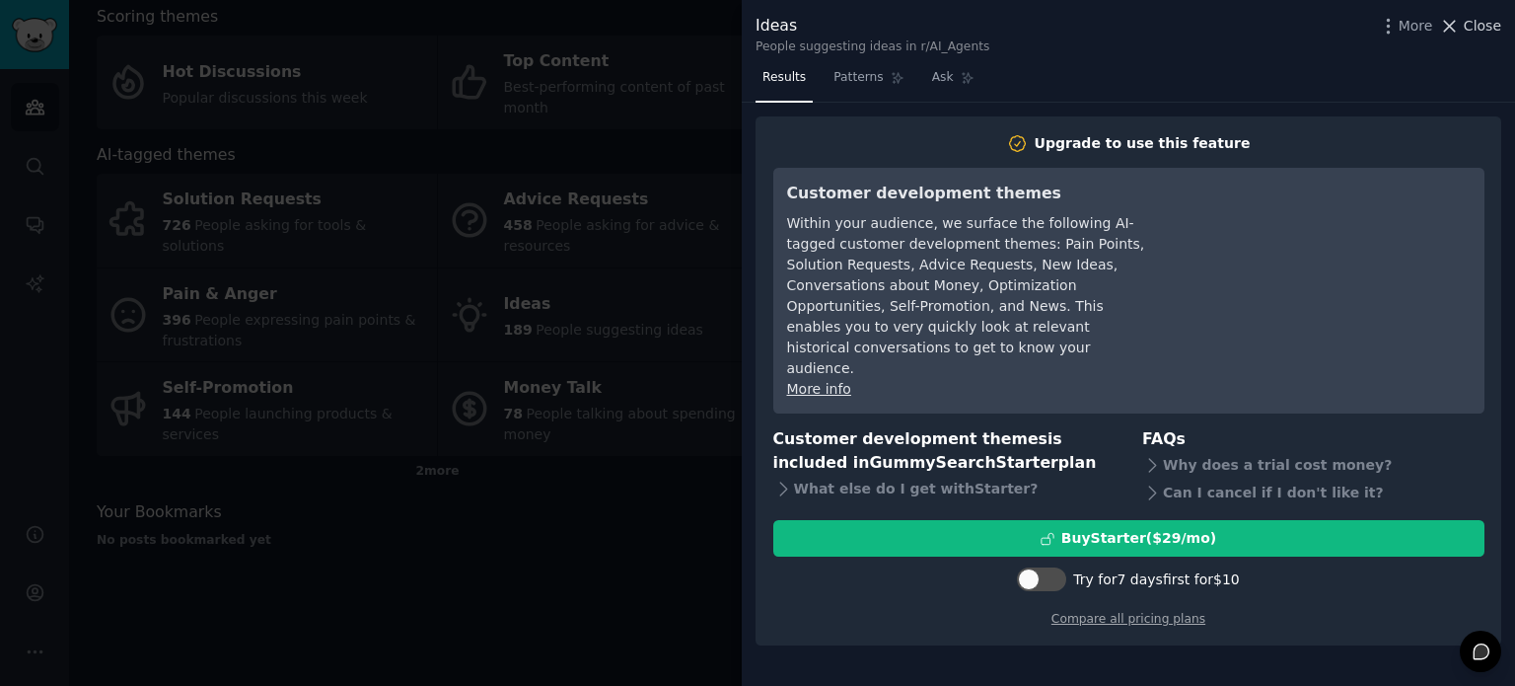
click at [1473, 31] on span "Close" at bounding box center [1482, 26] width 37 height 21
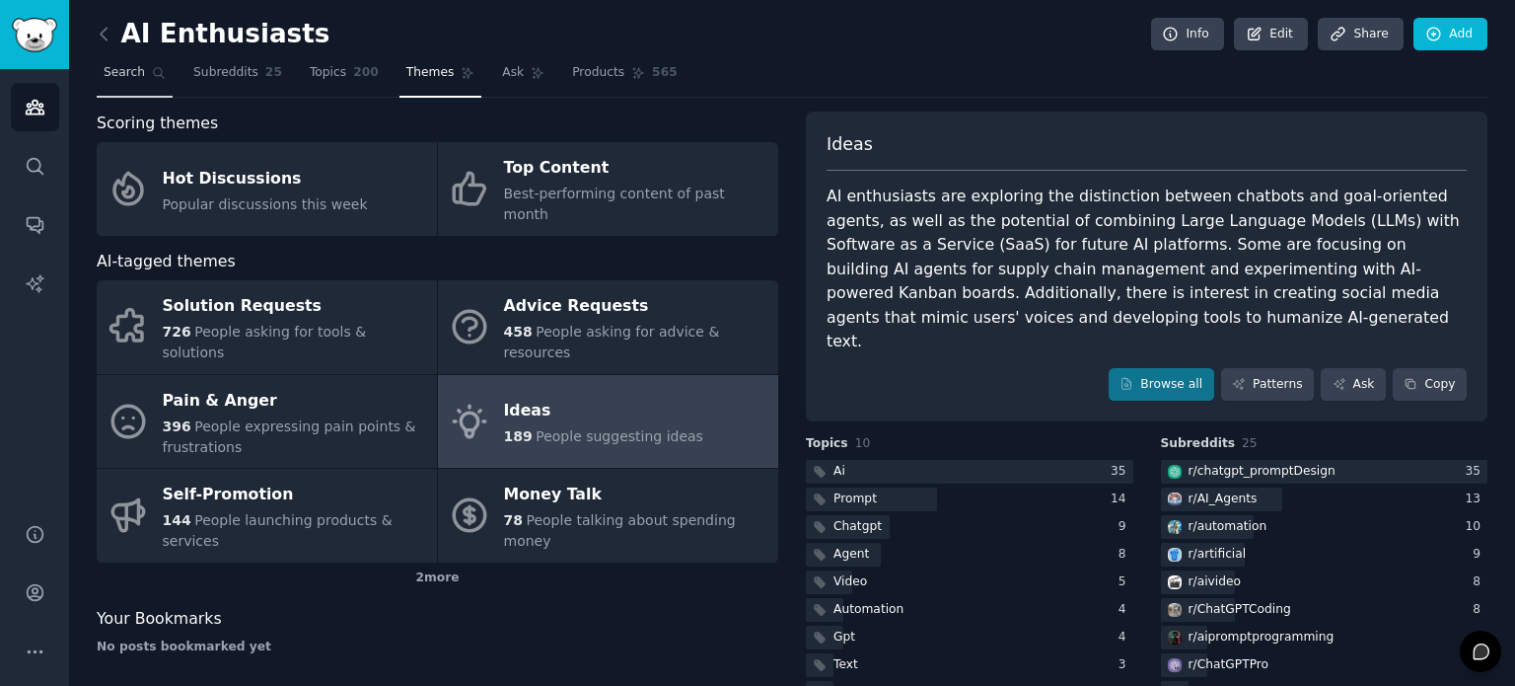
click at [105, 71] on span "Search" at bounding box center [124, 73] width 41 height 18
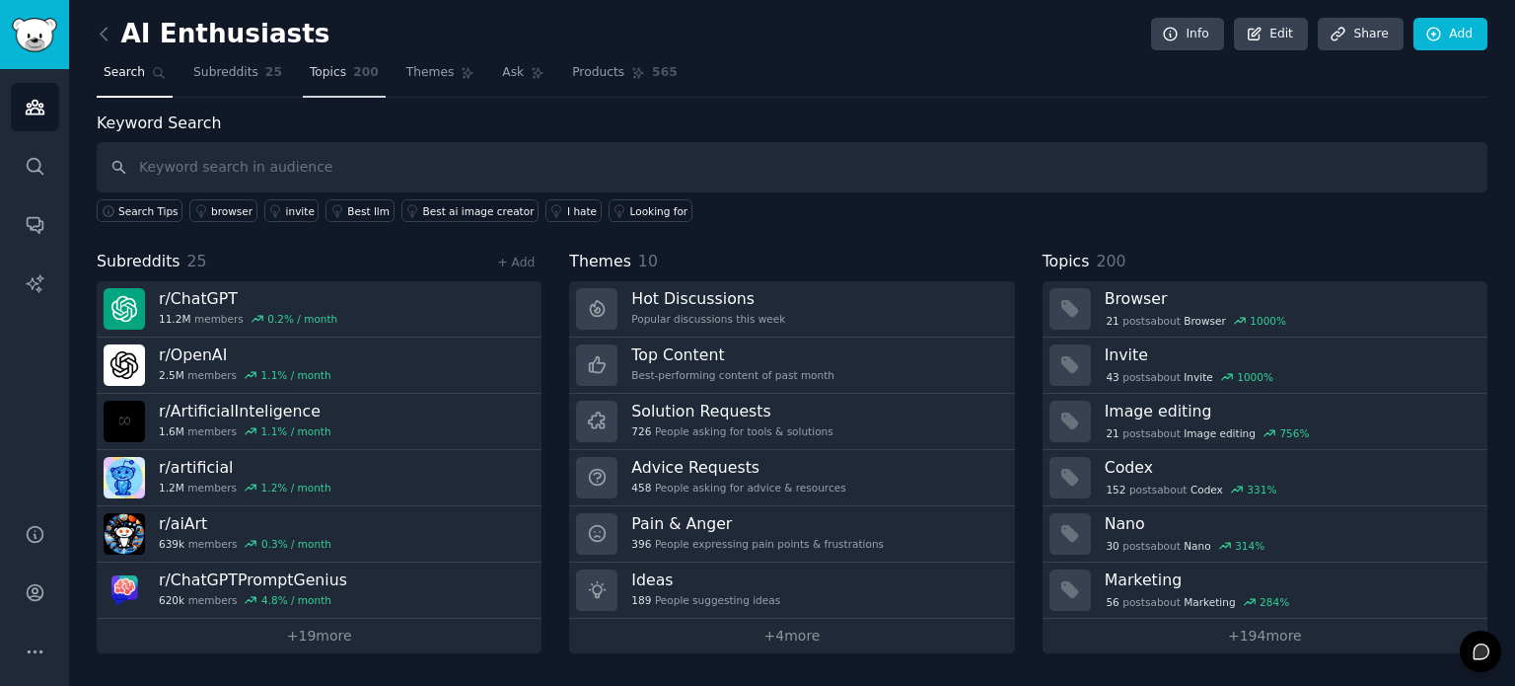
click at [318, 65] on span "Topics" at bounding box center [328, 73] width 37 height 18
click at [406, 64] on span "Themes" at bounding box center [430, 73] width 48 height 18
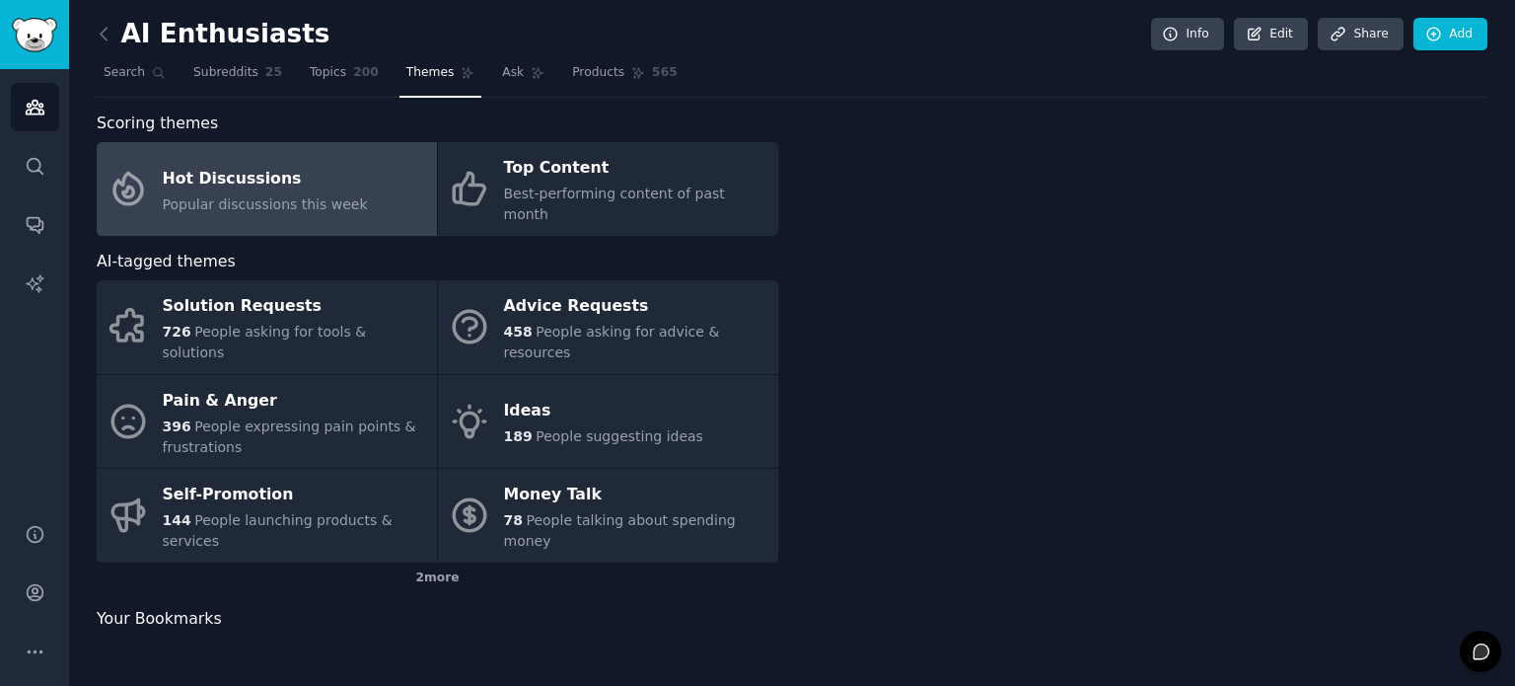
click at [406, 67] on span "Themes" at bounding box center [430, 73] width 48 height 18
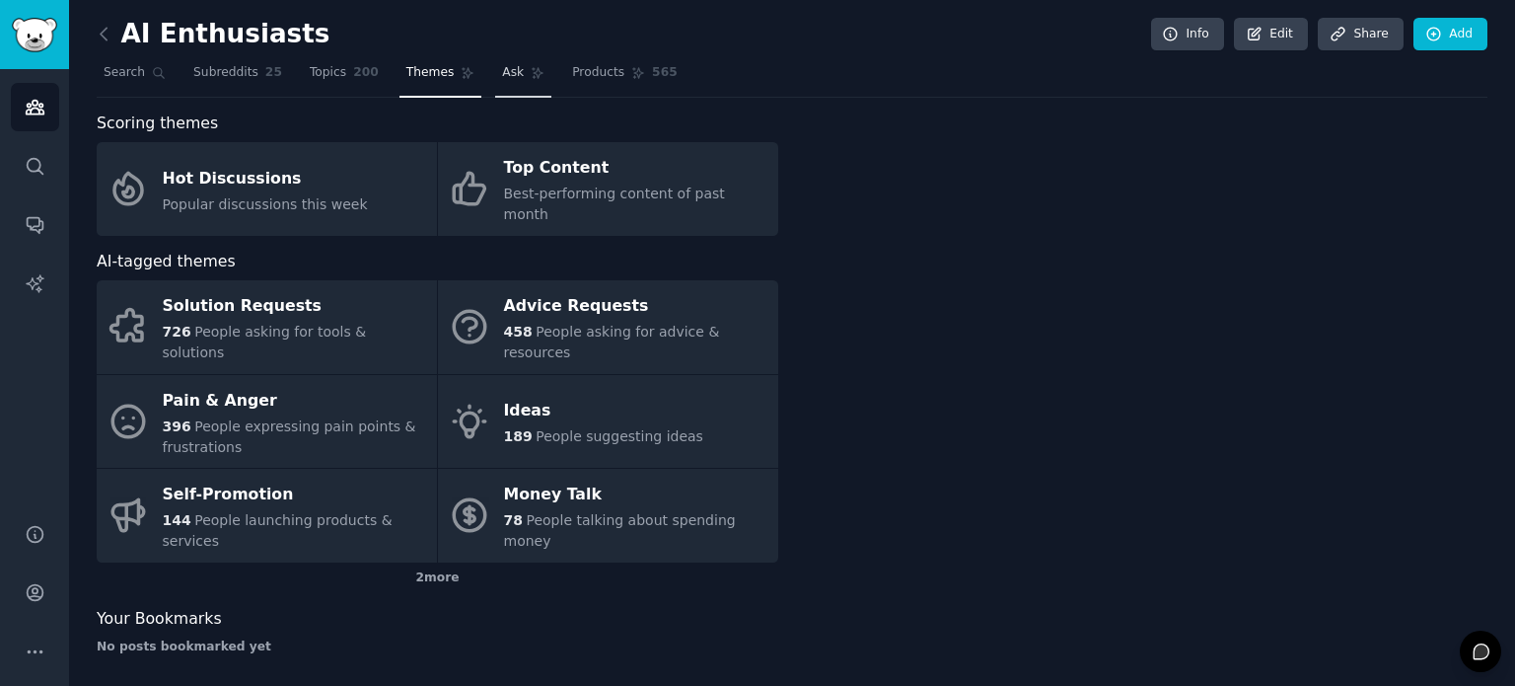
click at [495, 78] on link "Ask" at bounding box center [523, 77] width 56 height 40
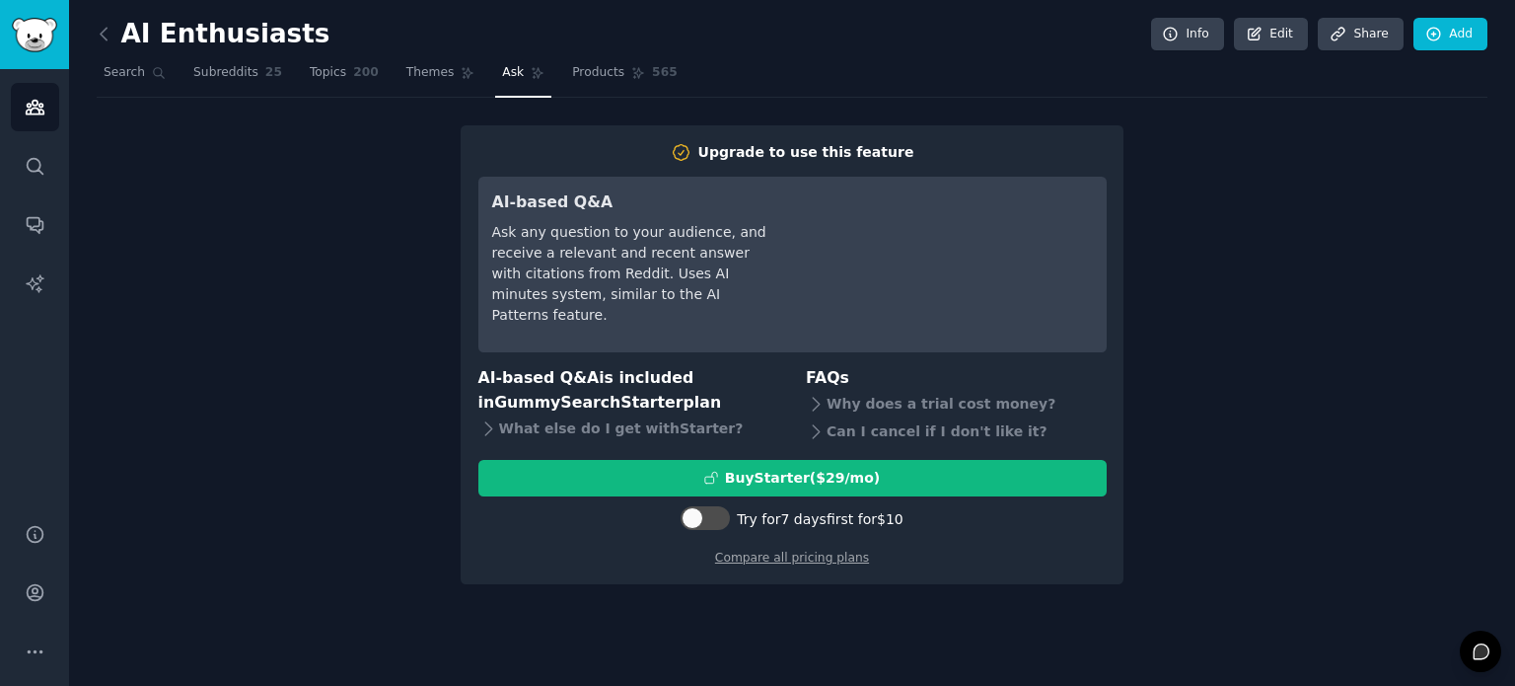
click at [943, 78] on nav "Search Subreddits 25 Topics 200 Themes Ask Products 565" at bounding box center [792, 77] width 1391 height 40
click at [1002, 63] on nav "Search Subreddits 25 Topics 200 Themes Ask Products 565" at bounding box center [792, 77] width 1391 height 40
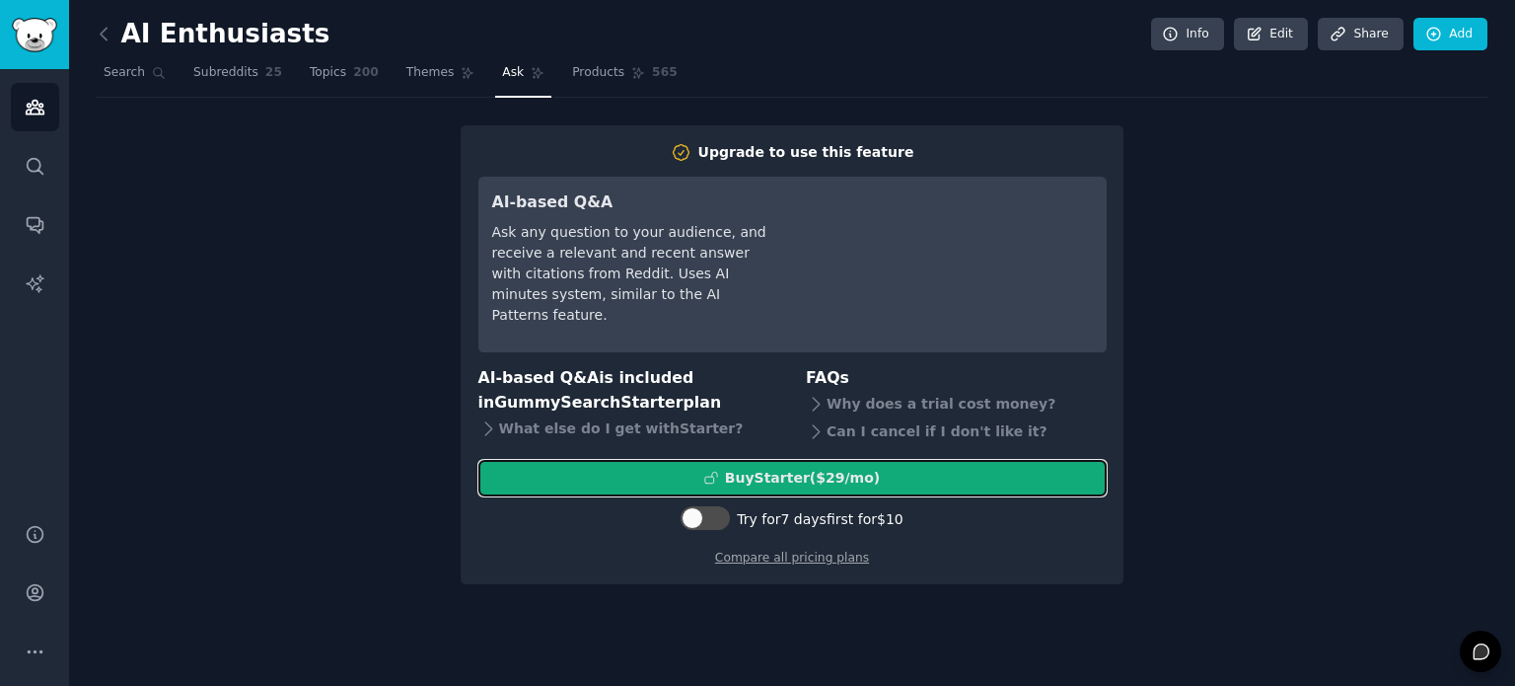
click at [880, 473] on div "Buy Starter ($ 29 /mo )" at bounding box center [792, 478] width 626 height 21
